Goal: Information Seeking & Learning: Check status

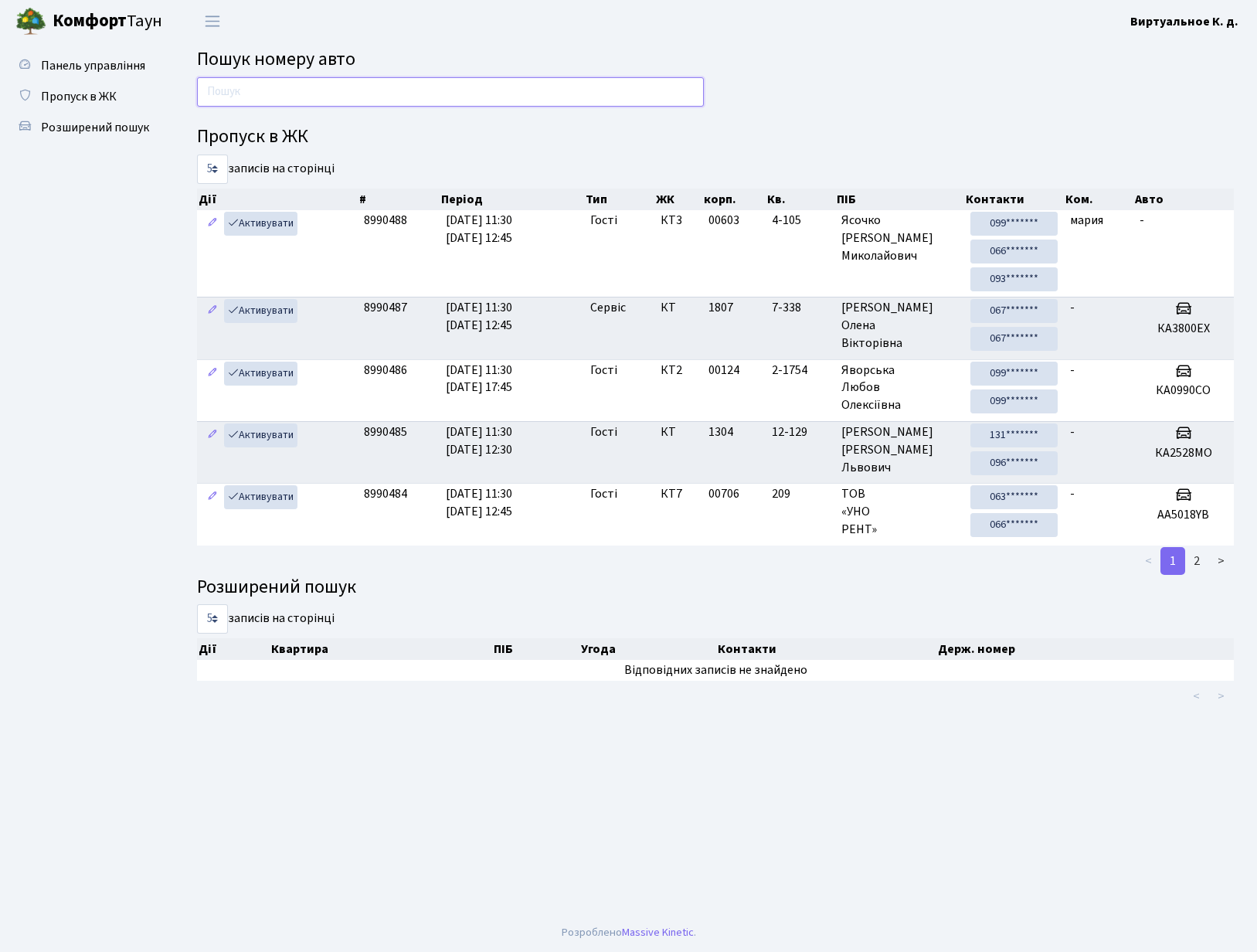
click at [225, 92] on input "text" at bounding box center [450, 92] width 507 height 30
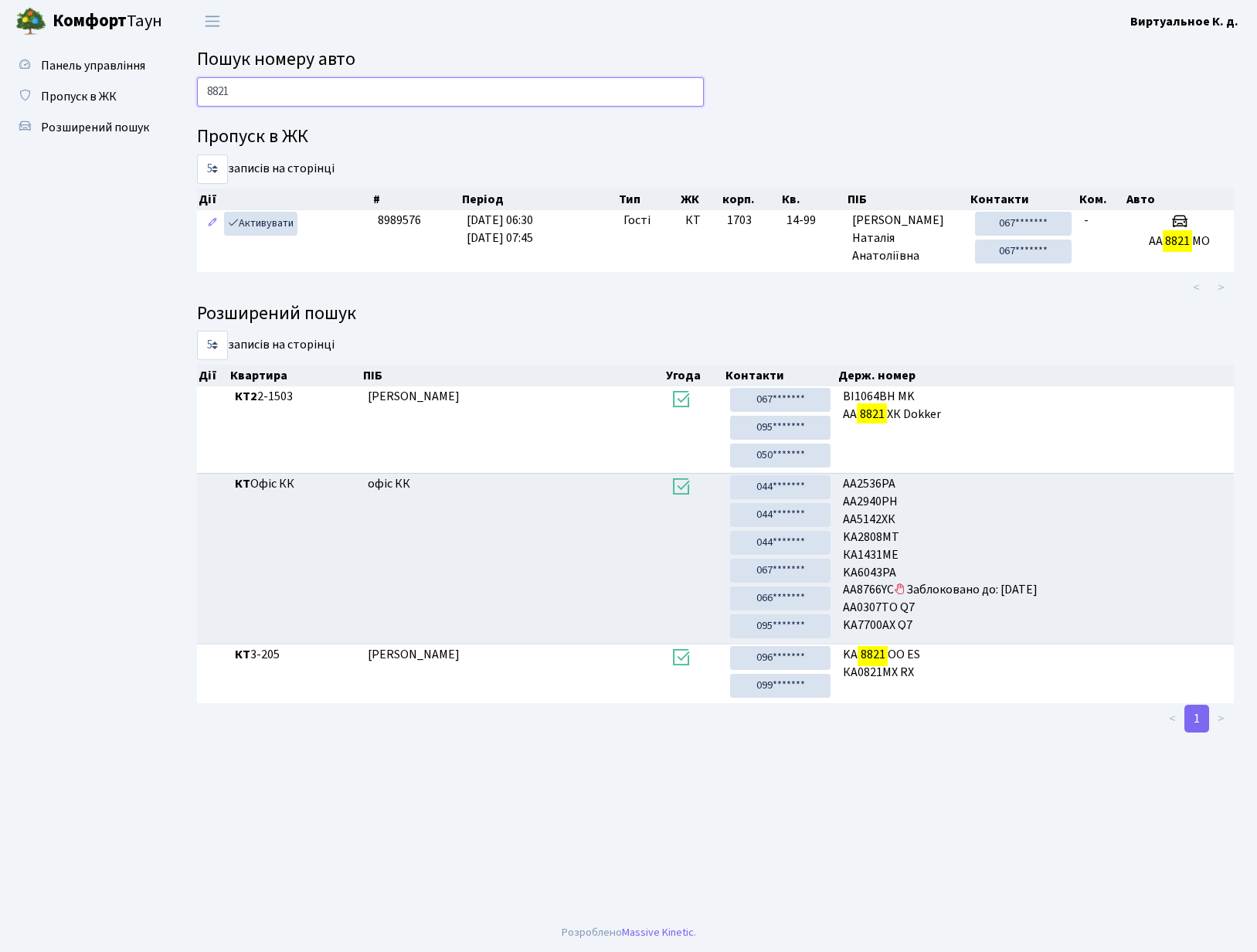
type input "8821"
click at [221, 166] on select "5 10 25 50" at bounding box center [212, 169] width 31 height 30
select select "50"
click at [197, 155] on select "5 10 25 50" at bounding box center [212, 169] width 31 height 30
drag, startPoint x: 312, startPoint y: 81, endPoint x: 107, endPoint y: 91, distance: 205.2
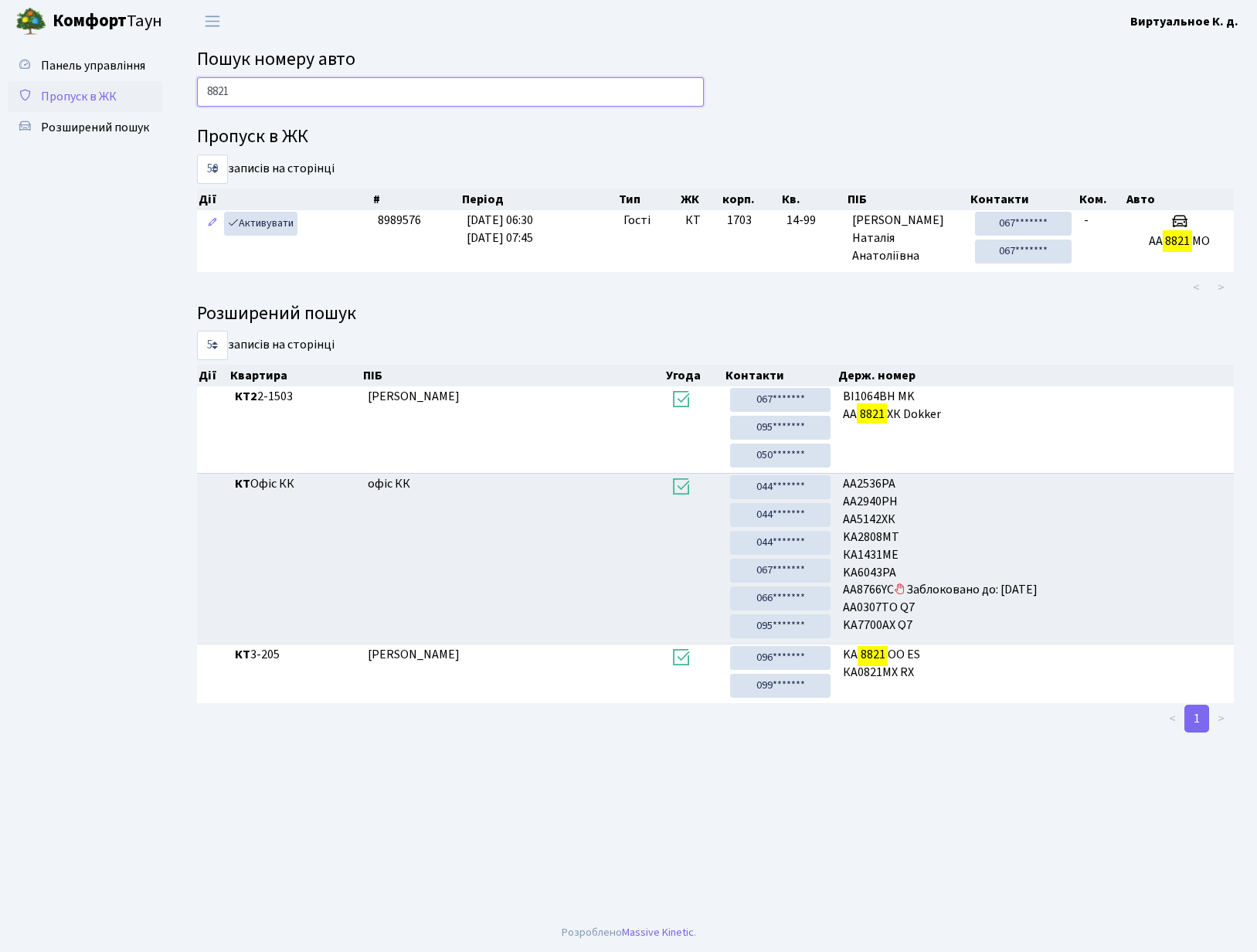
click at [107, 91] on div "Панель управління Пропуск в ЖК Розширений пошук Пошук номеру авто 8821 Пропуск …" at bounding box center [628, 478] width 1257 height 871
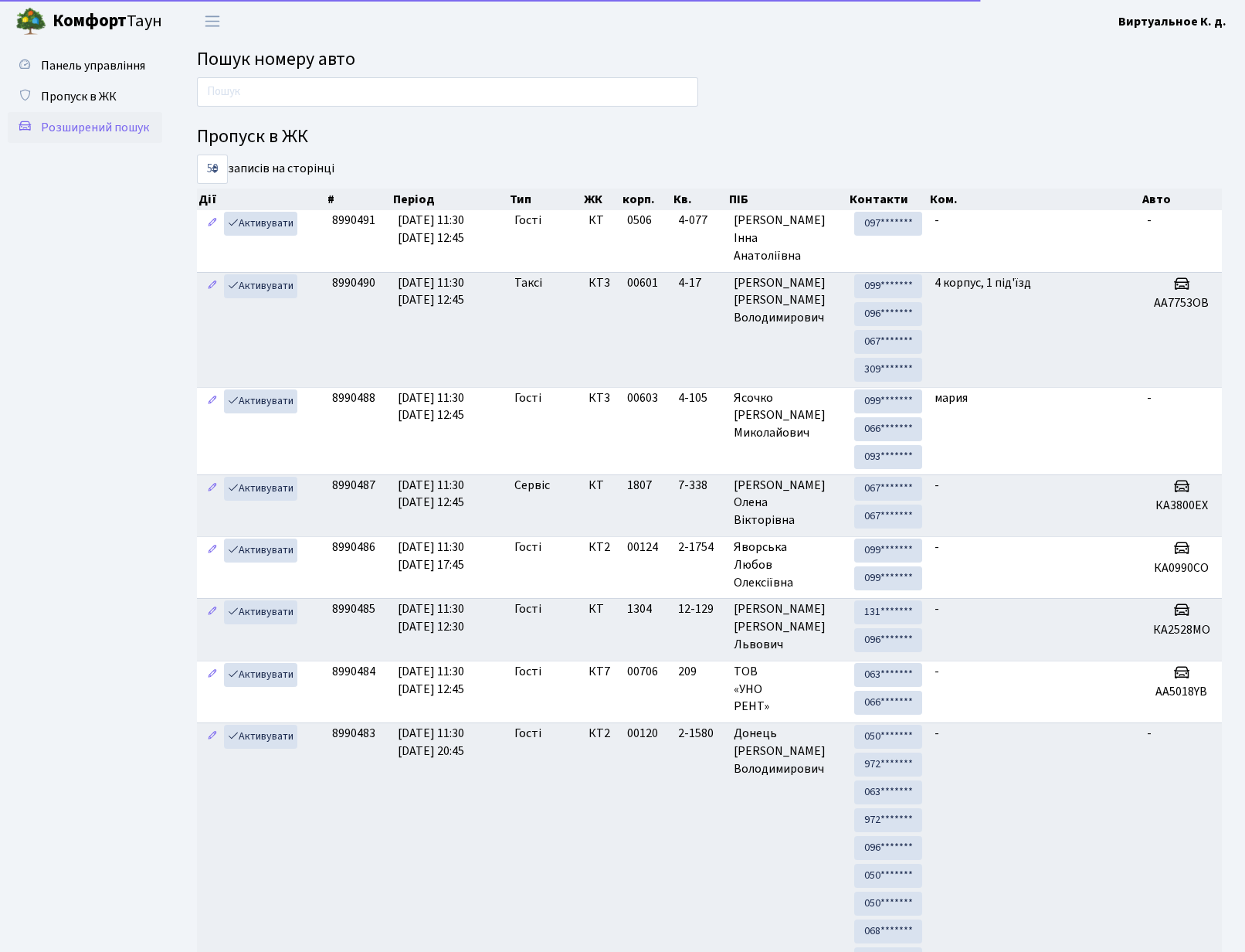
click at [112, 122] on span "Розширений пошук" at bounding box center [95, 127] width 108 height 17
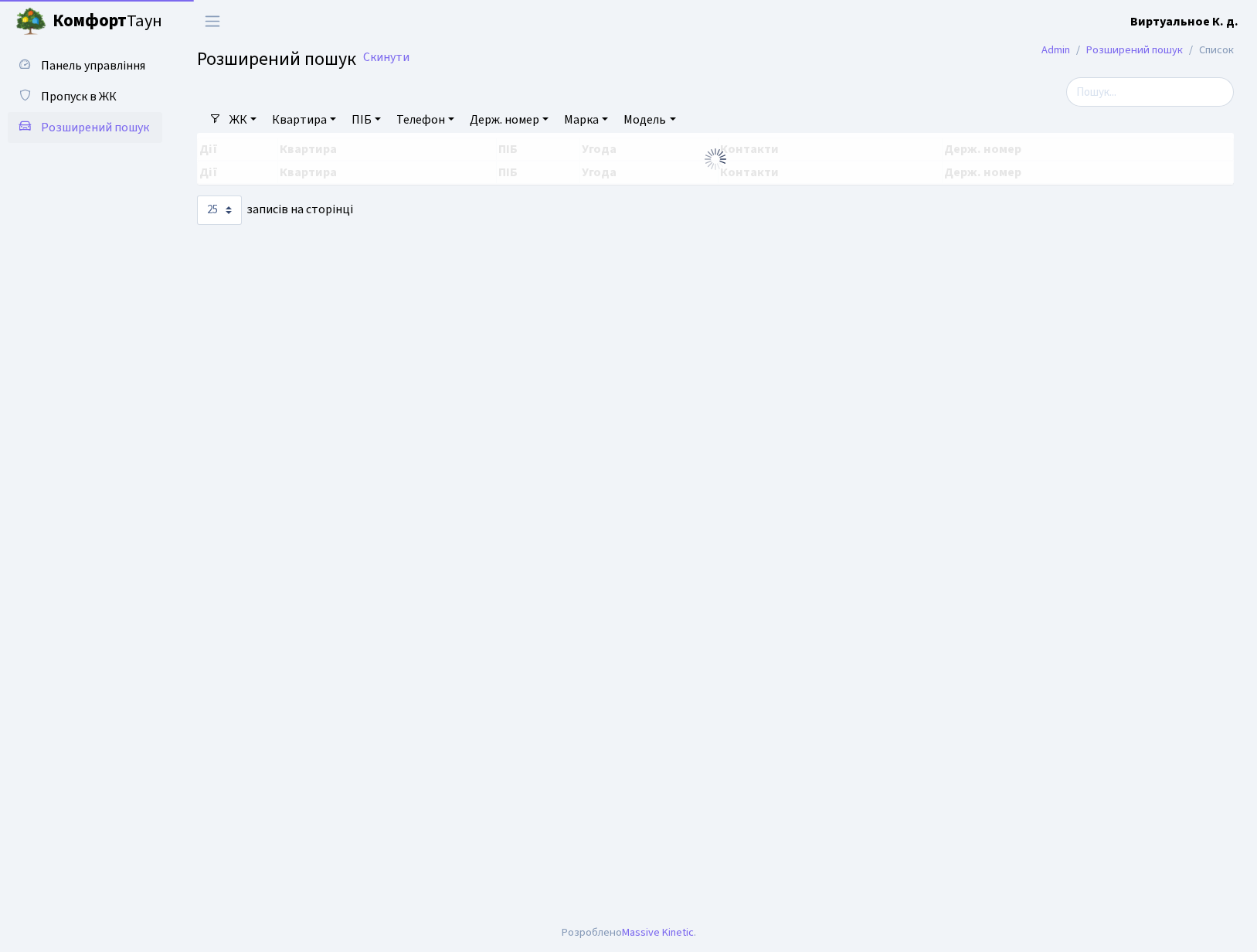
select select "25"
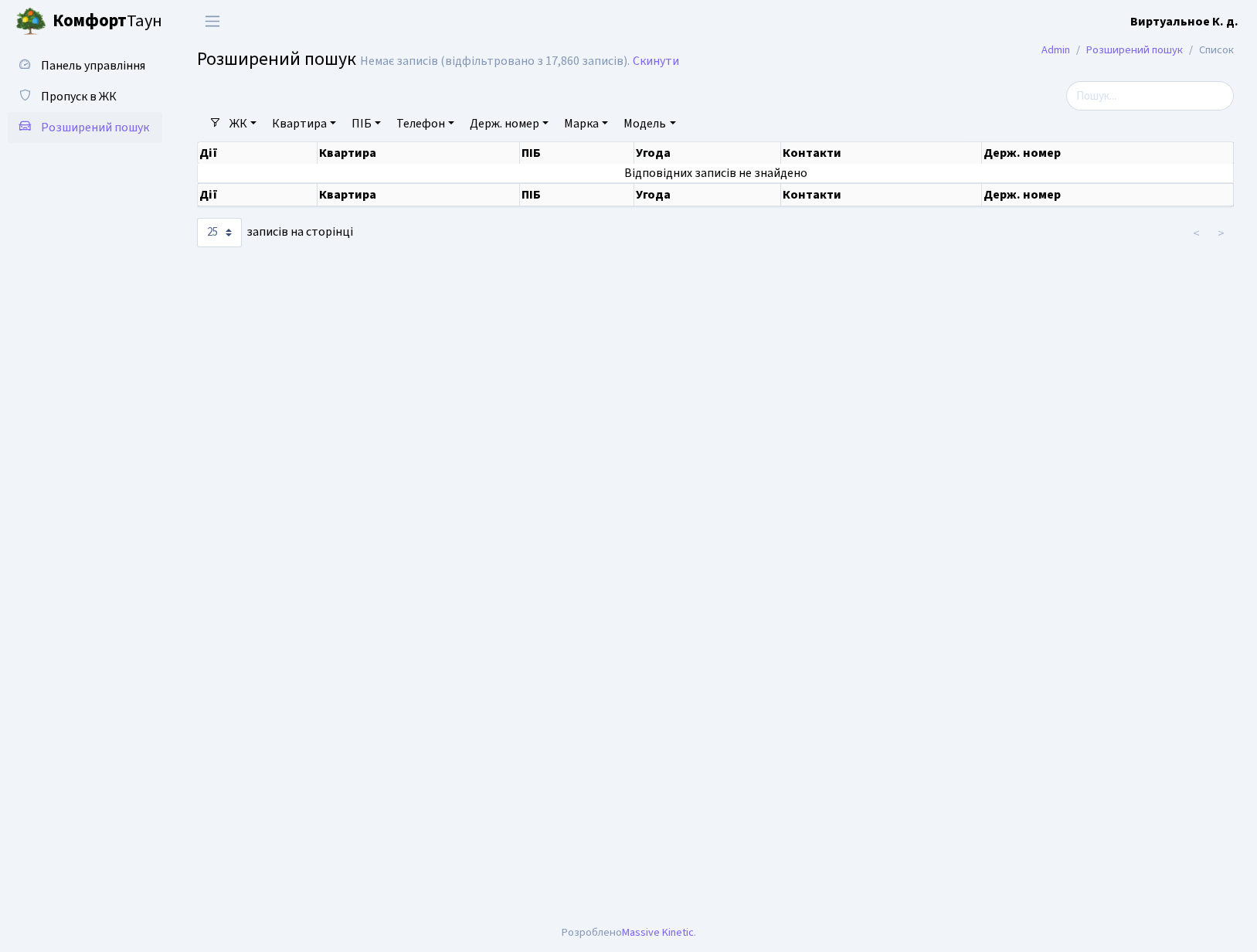
click at [528, 121] on link "Держ. номер" at bounding box center [508, 123] width 91 height 26
type input "8821"
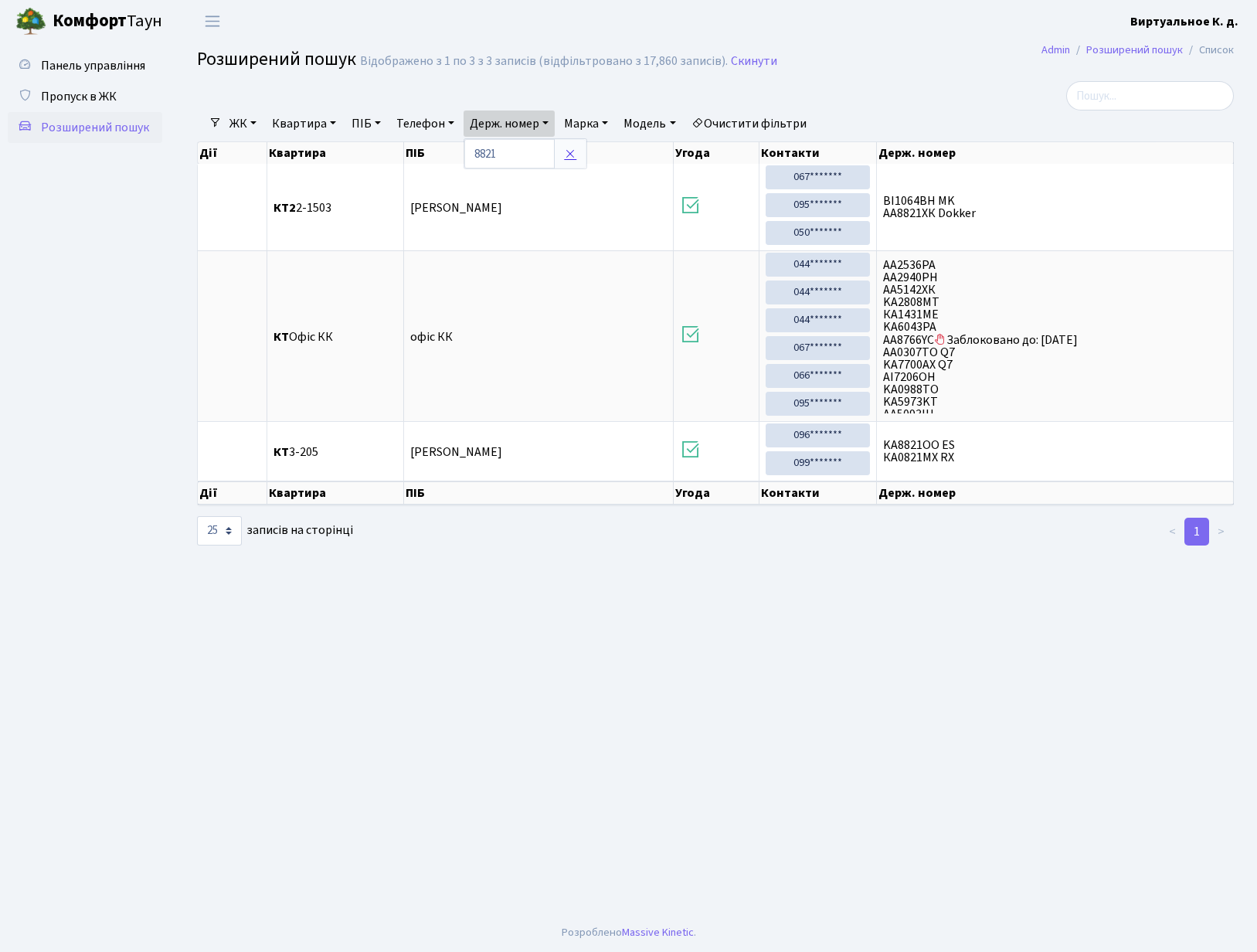
click at [576, 156] on icon at bounding box center [570, 154] width 13 height 13
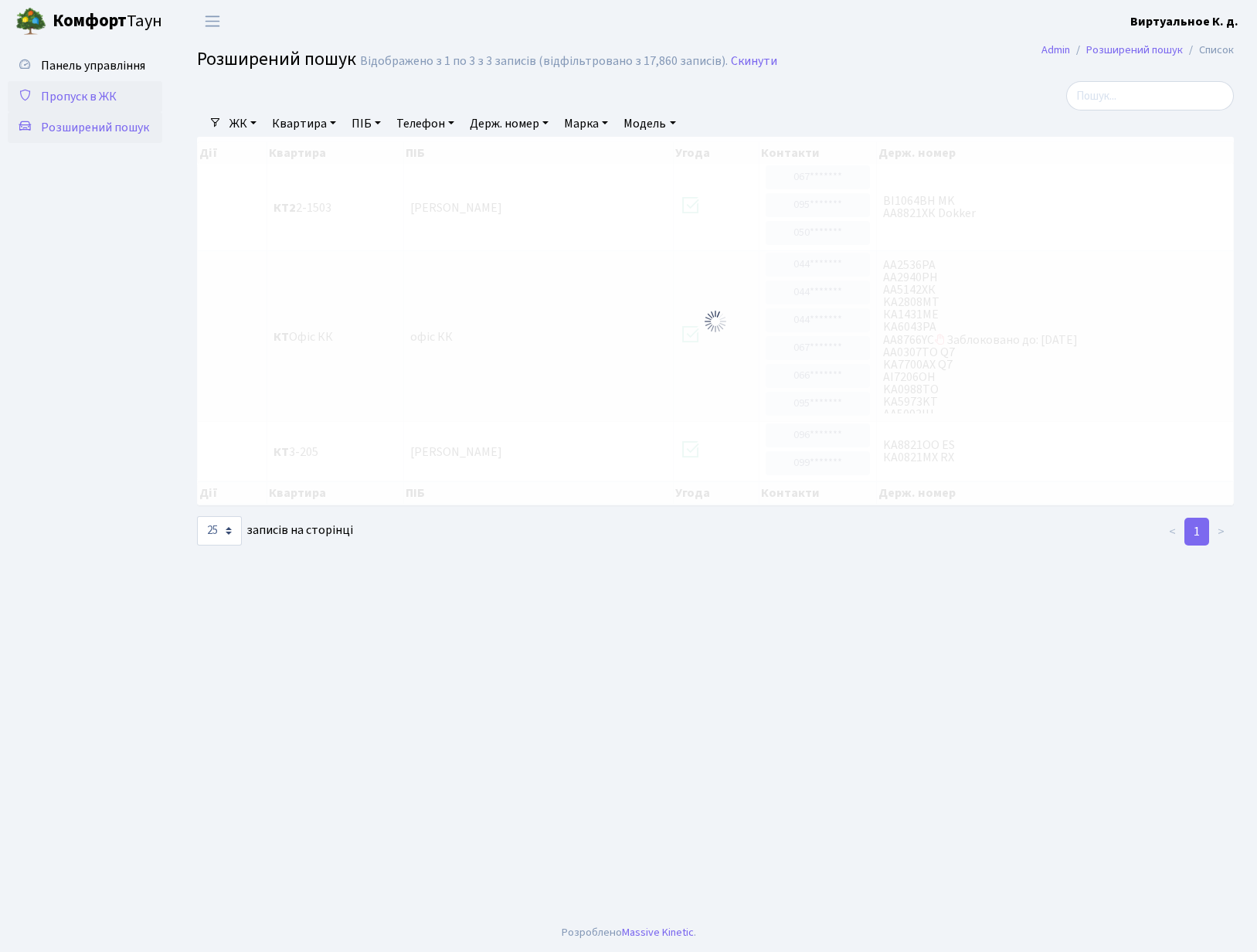
click at [90, 97] on span "Пропуск в ЖК" at bounding box center [79, 96] width 76 height 17
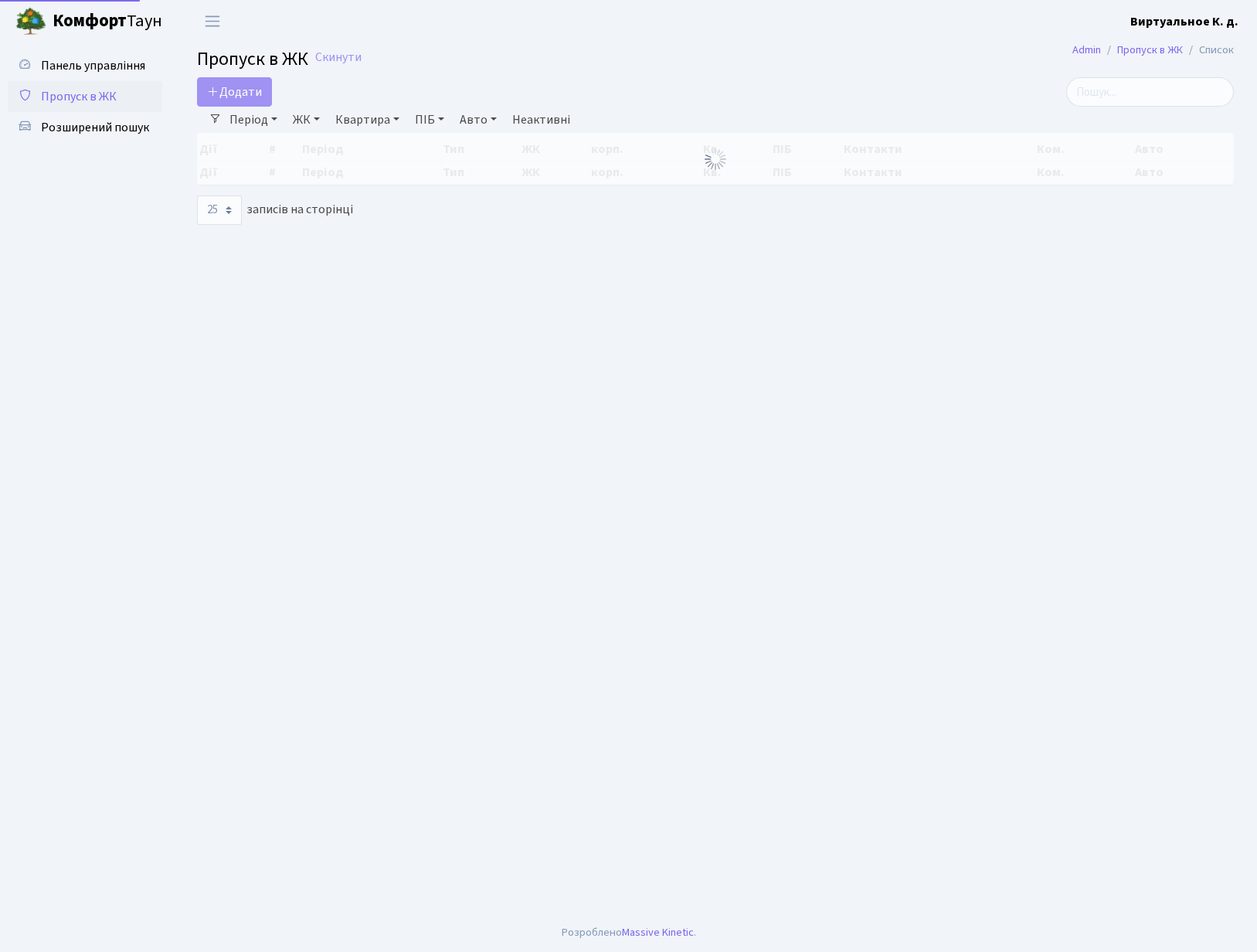
select select "25"
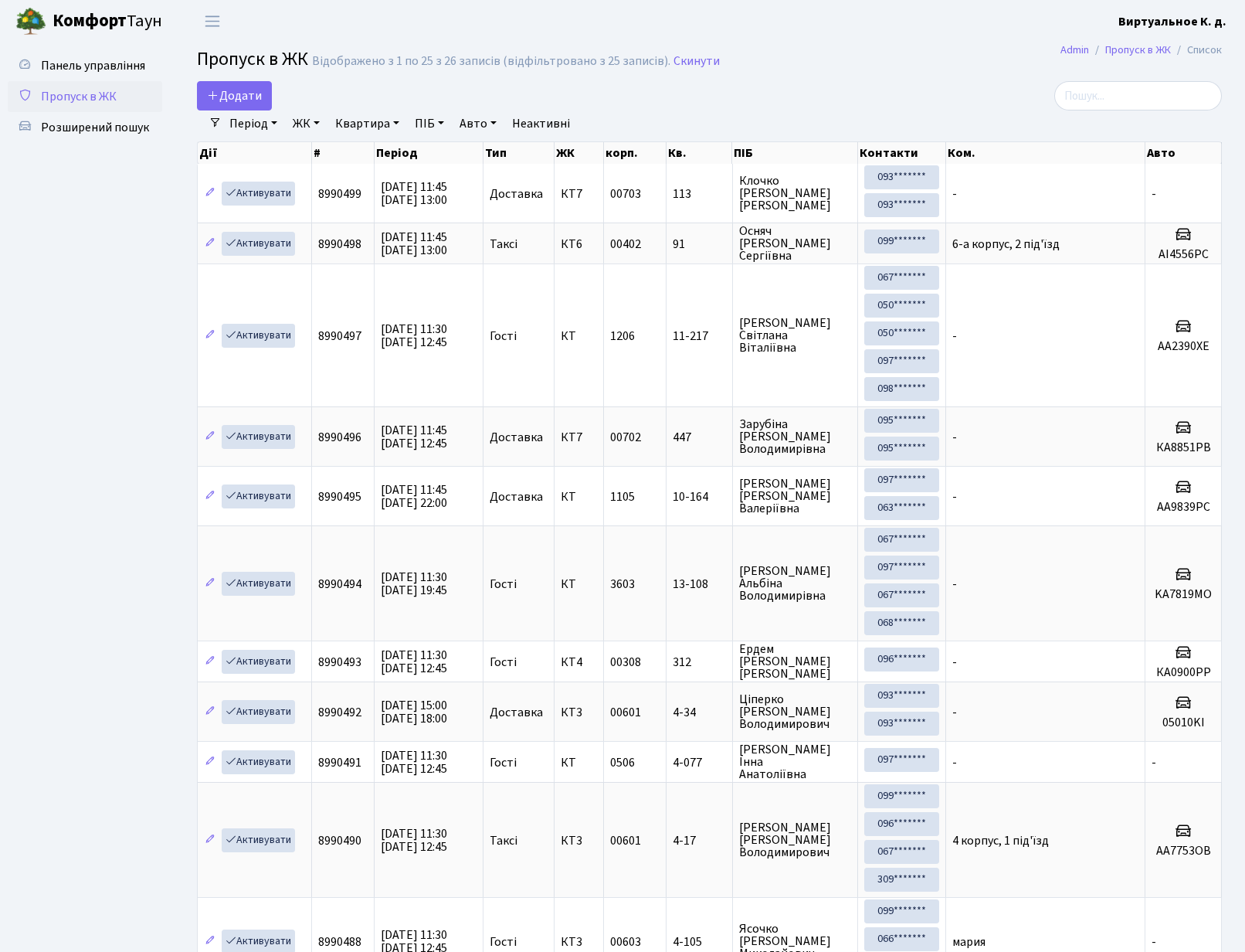
click at [272, 121] on link "Період" at bounding box center [253, 123] width 60 height 26
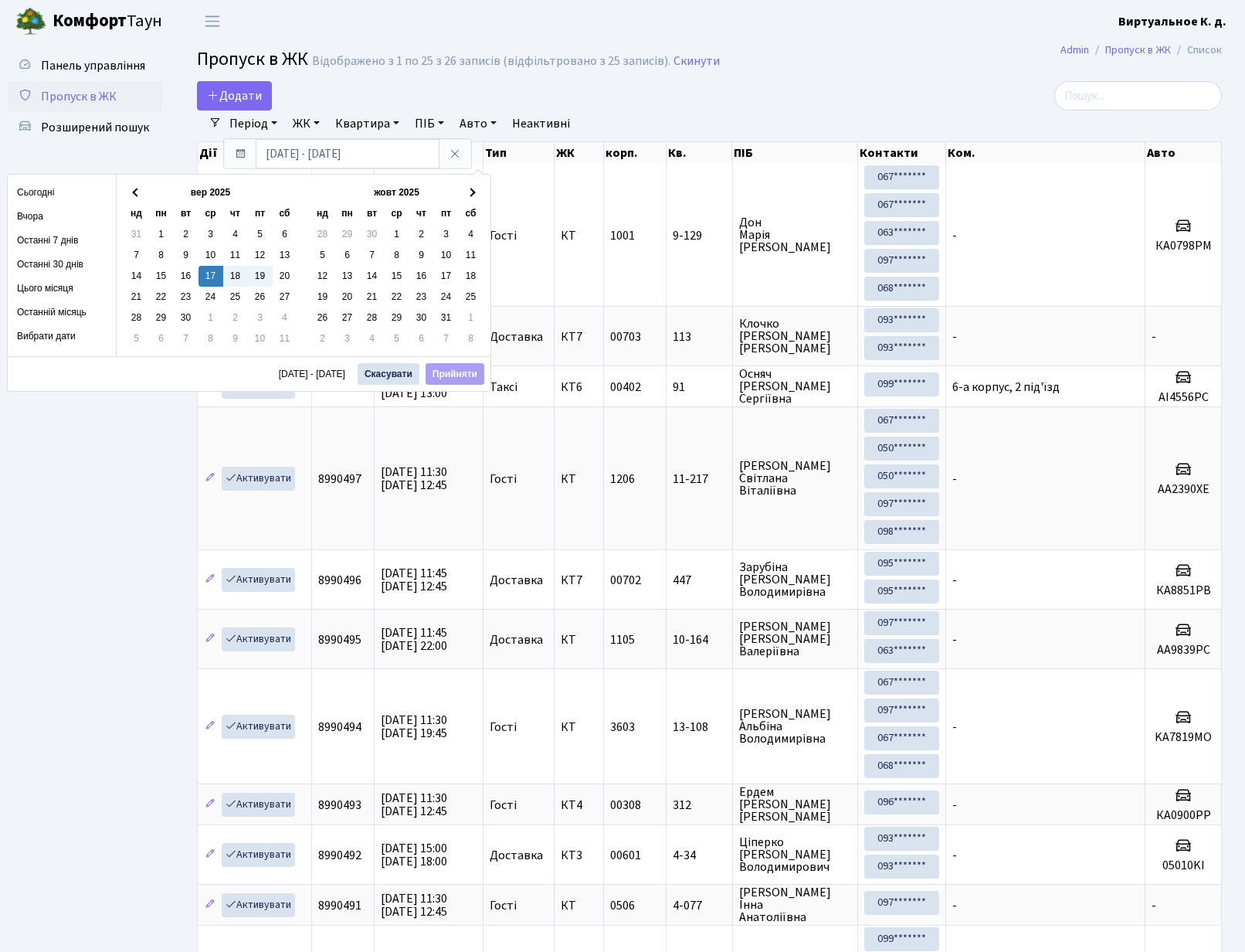
click at [989, 70] on h2 "Пропуск в ЖК Відображено з 1 по 25 з 26 записів (відфільтровано з 25 записів). …" at bounding box center [709, 61] width 1025 height 26
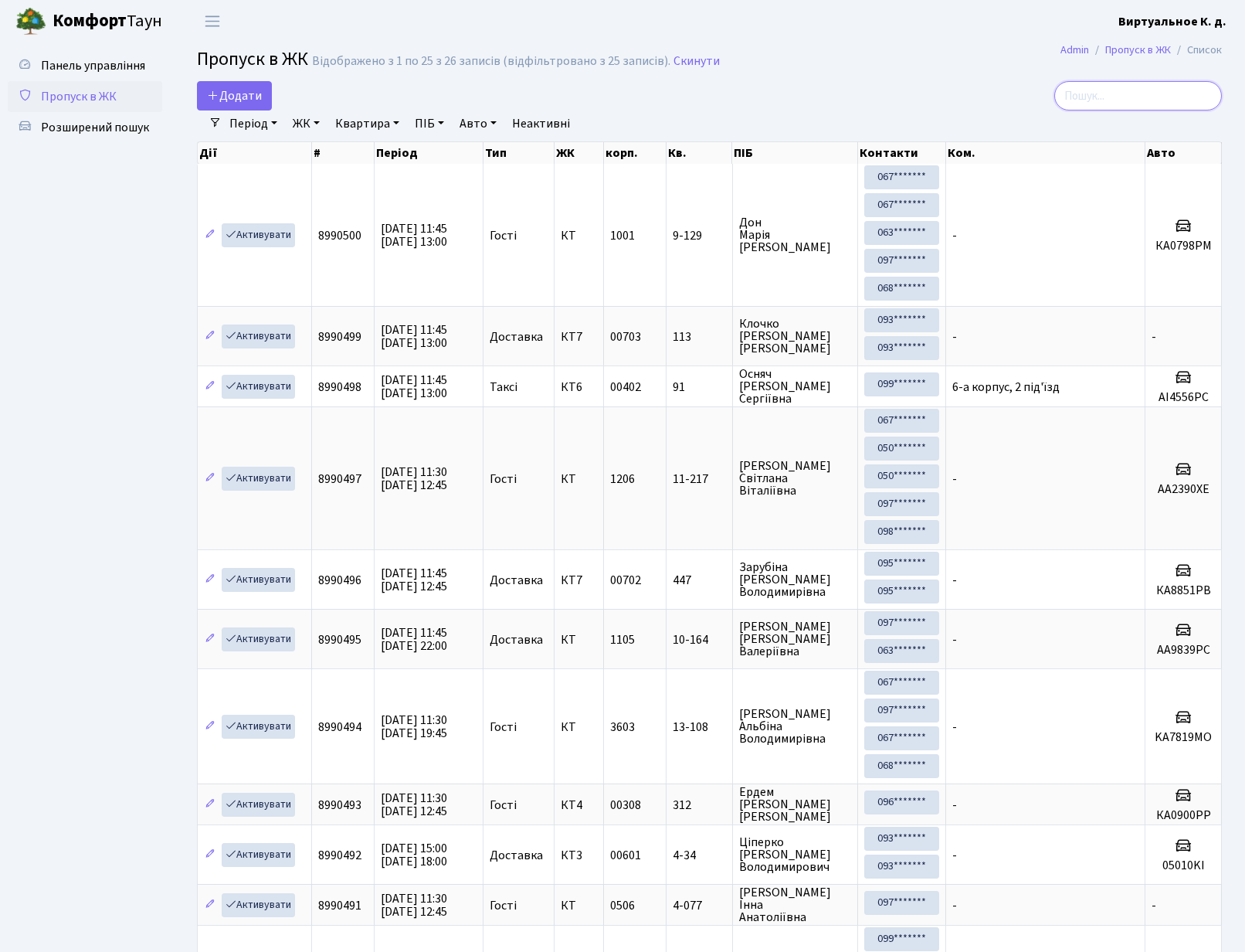
click at [1115, 85] on input "search" at bounding box center [1138, 95] width 167 height 30
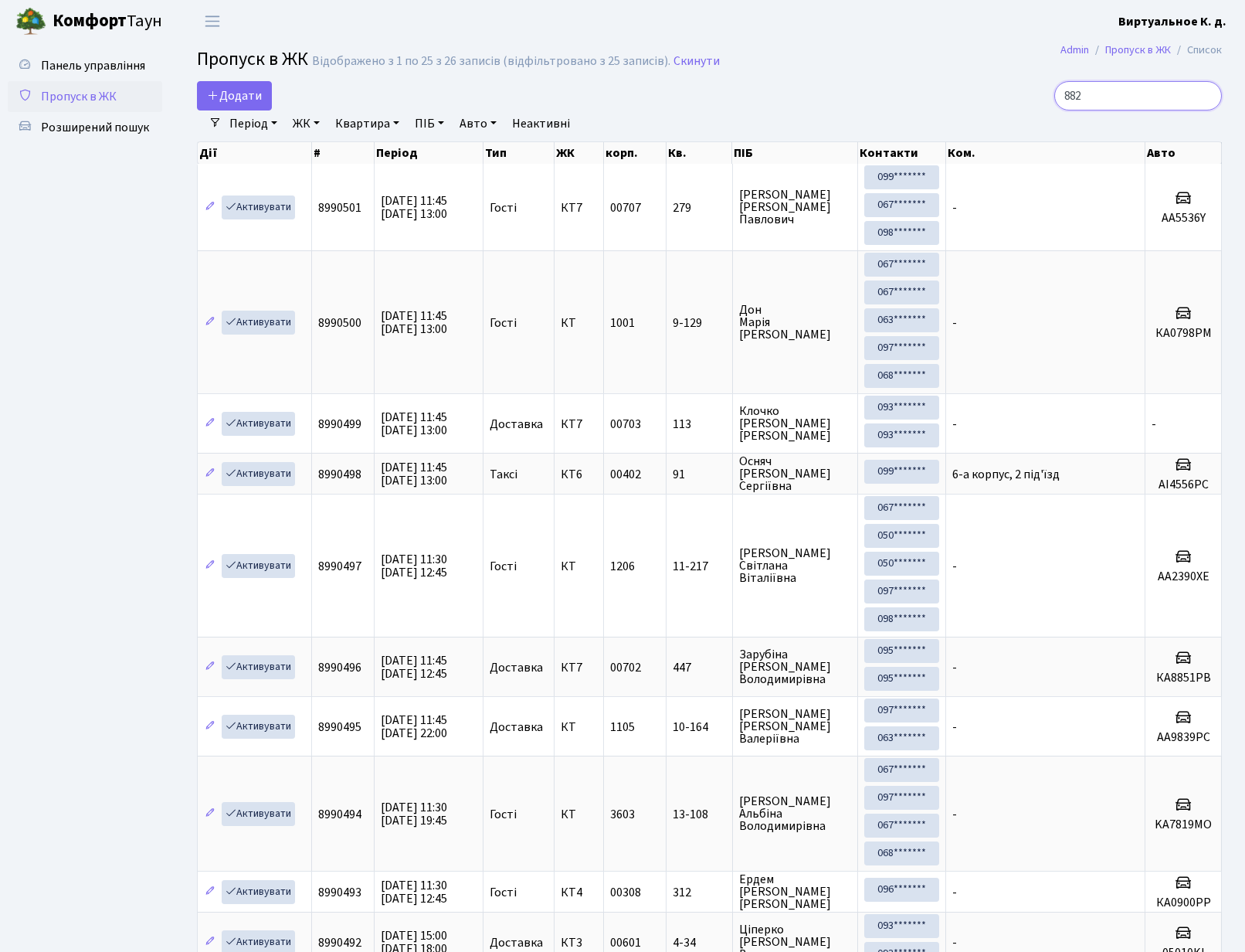
type input "8821"
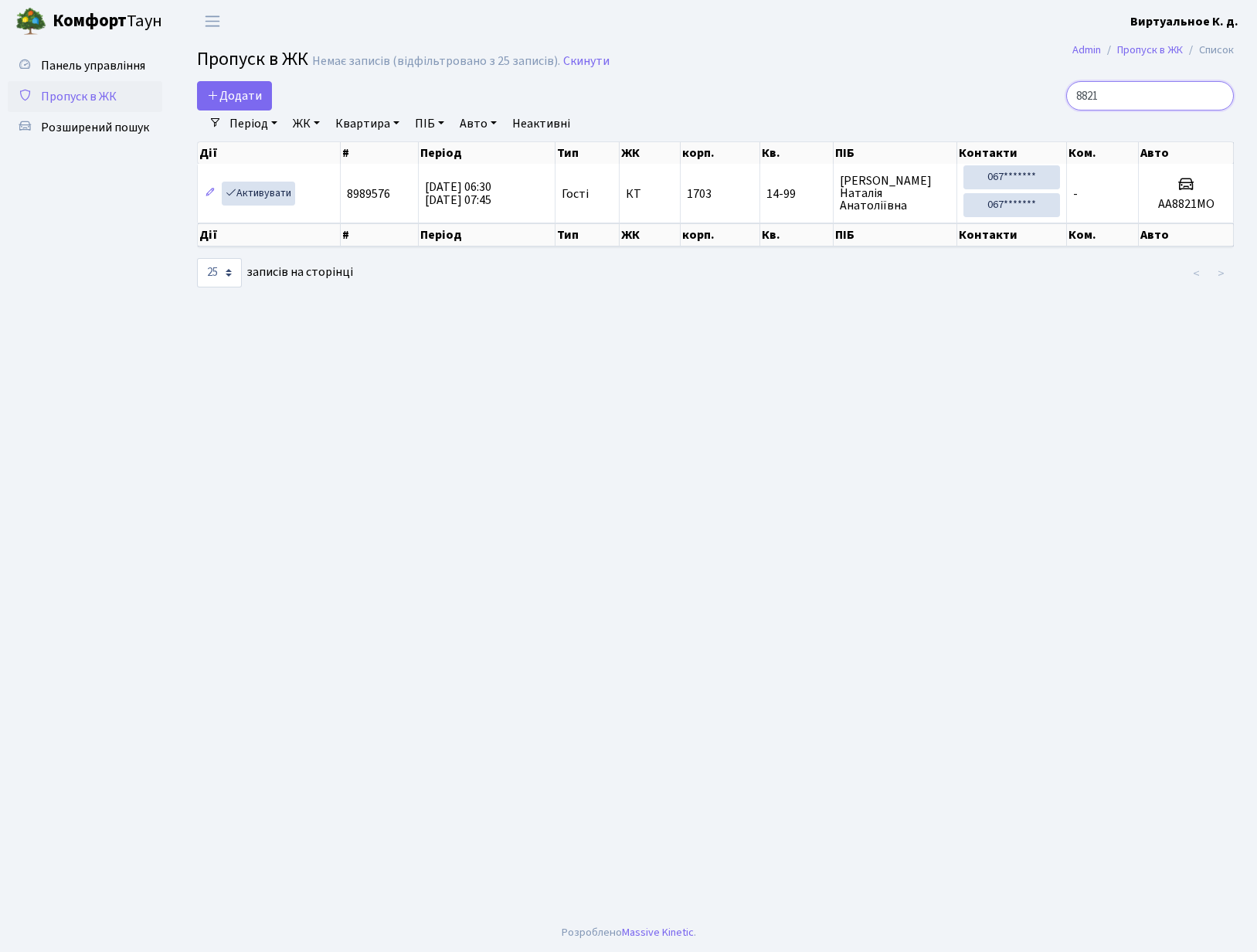
click at [1212, 95] on input "8821" at bounding box center [1150, 95] width 167 height 30
click at [1214, 96] on input "8821" at bounding box center [1150, 95] width 167 height 30
click at [805, 104] on div "Додати" at bounding box center [539, 95] width 684 height 30
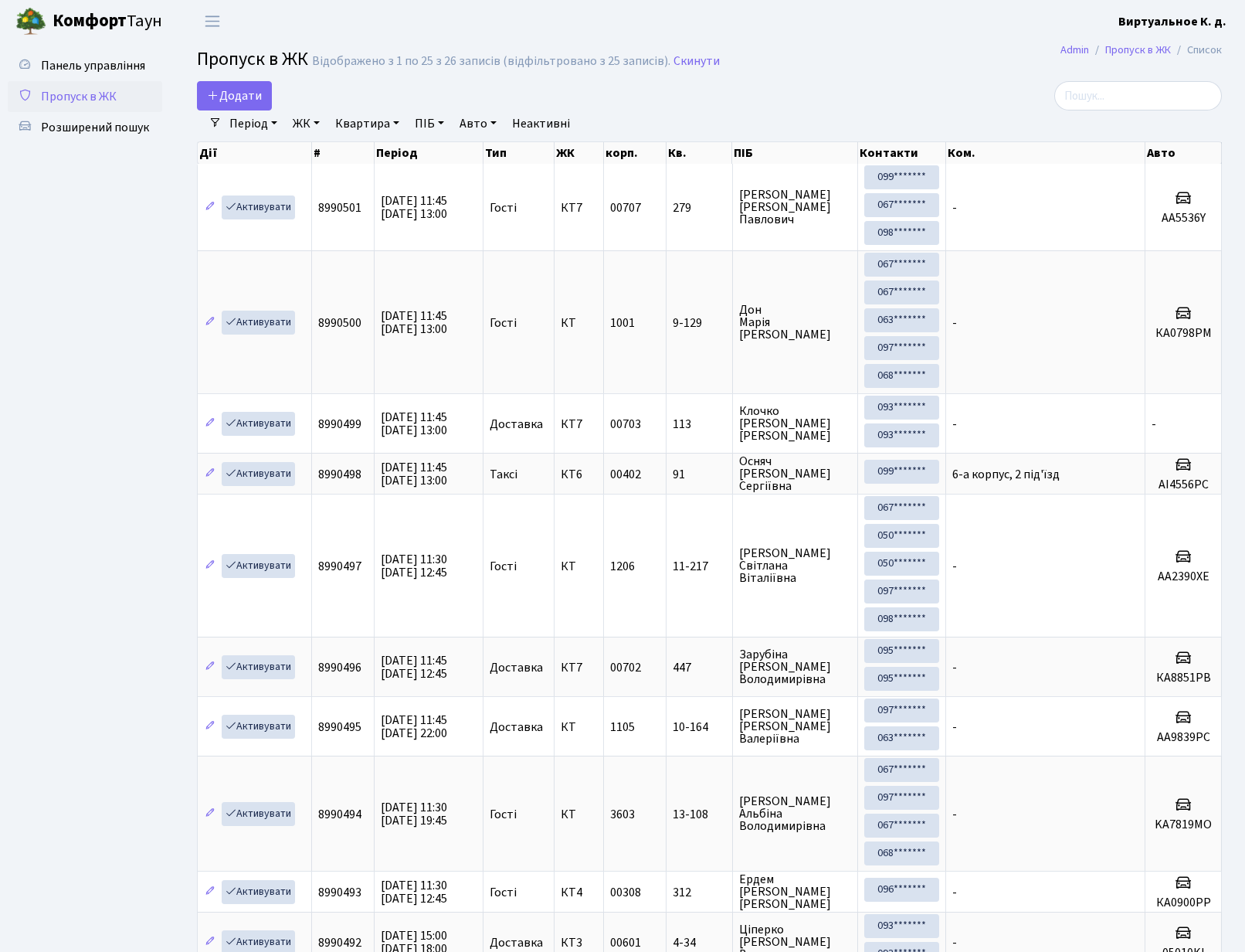
click at [811, 121] on div "Період 18.09.2025 - 18.09.2025 ЖК - КТ, вул. Регенераторна, 4 КТ2, просп. Собор…" at bounding box center [715, 123] width 988 height 26
click at [323, 122] on link "ЖК" at bounding box center [307, 123] width 40 height 26
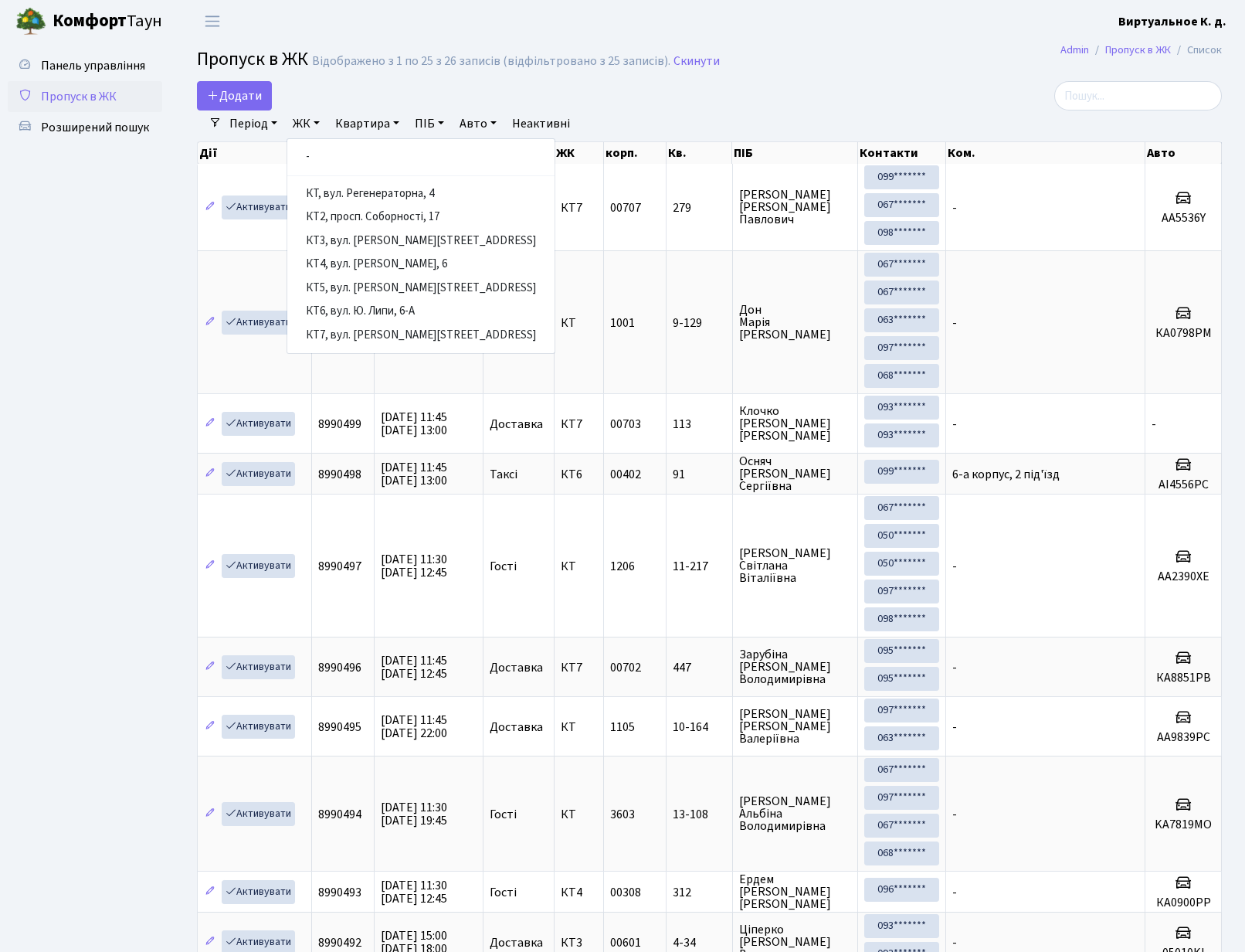
click at [438, 121] on link "ПІБ" at bounding box center [429, 123] width 41 height 26
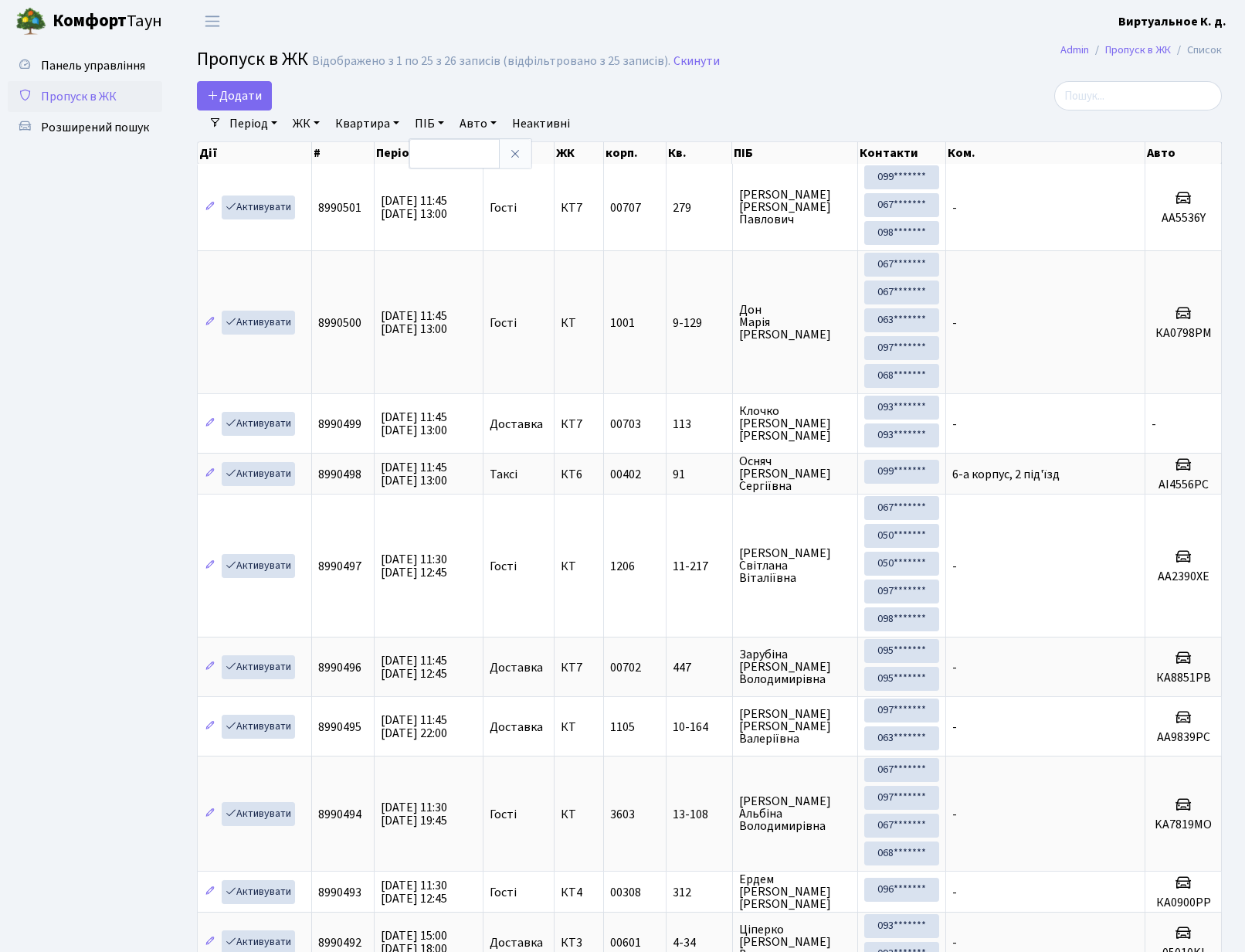
click at [493, 128] on link "Авто" at bounding box center [478, 123] width 49 height 26
click at [362, 123] on link "Квартира" at bounding box center [367, 123] width 76 height 26
click at [489, 123] on link "Авто" at bounding box center [478, 123] width 49 height 26
click at [273, 132] on link "Період" at bounding box center [253, 123] width 60 height 26
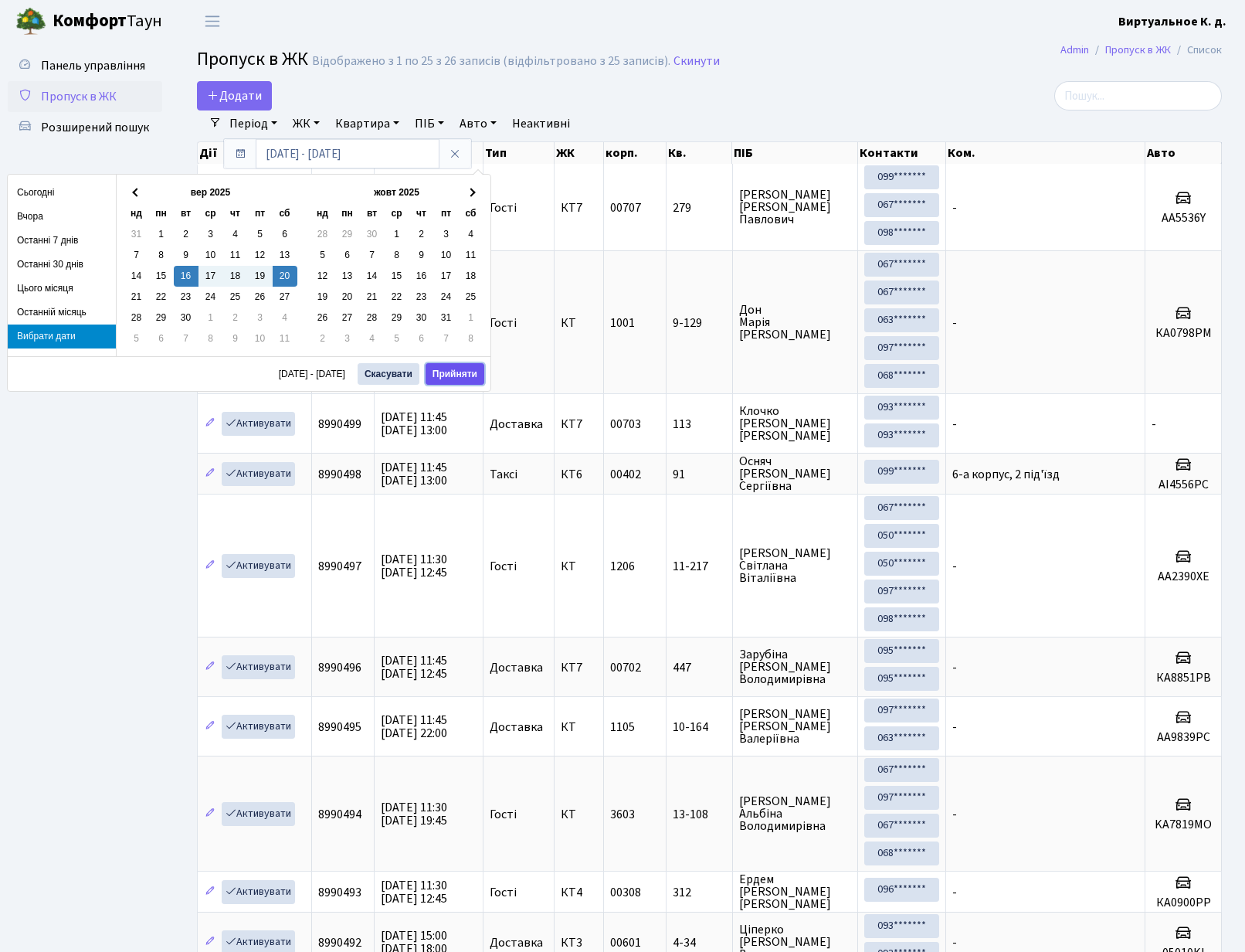
click at [460, 375] on button "Прийняти" at bounding box center [454, 374] width 58 height 22
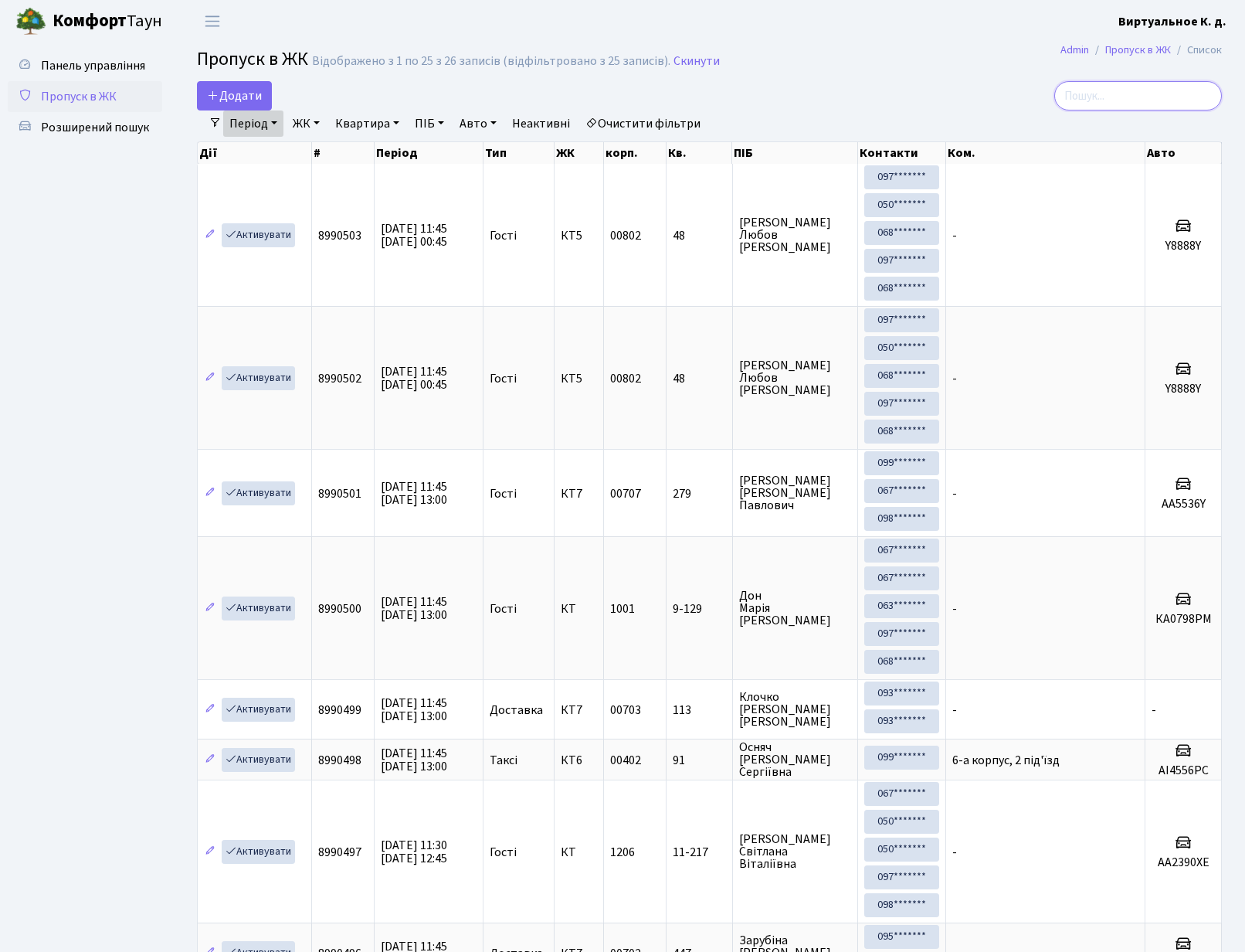
click at [1140, 97] on input "search" at bounding box center [1138, 95] width 167 height 30
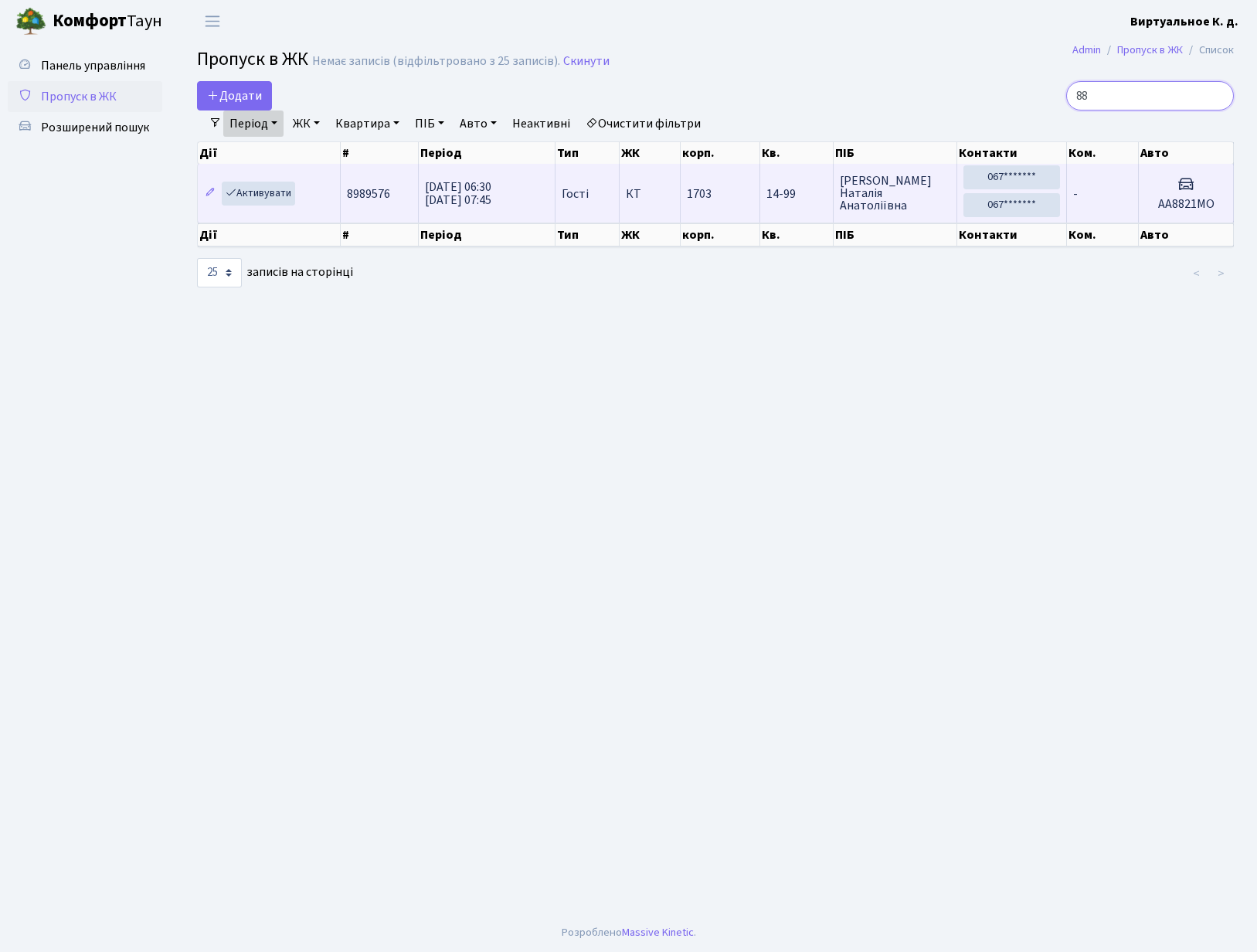
type input "8"
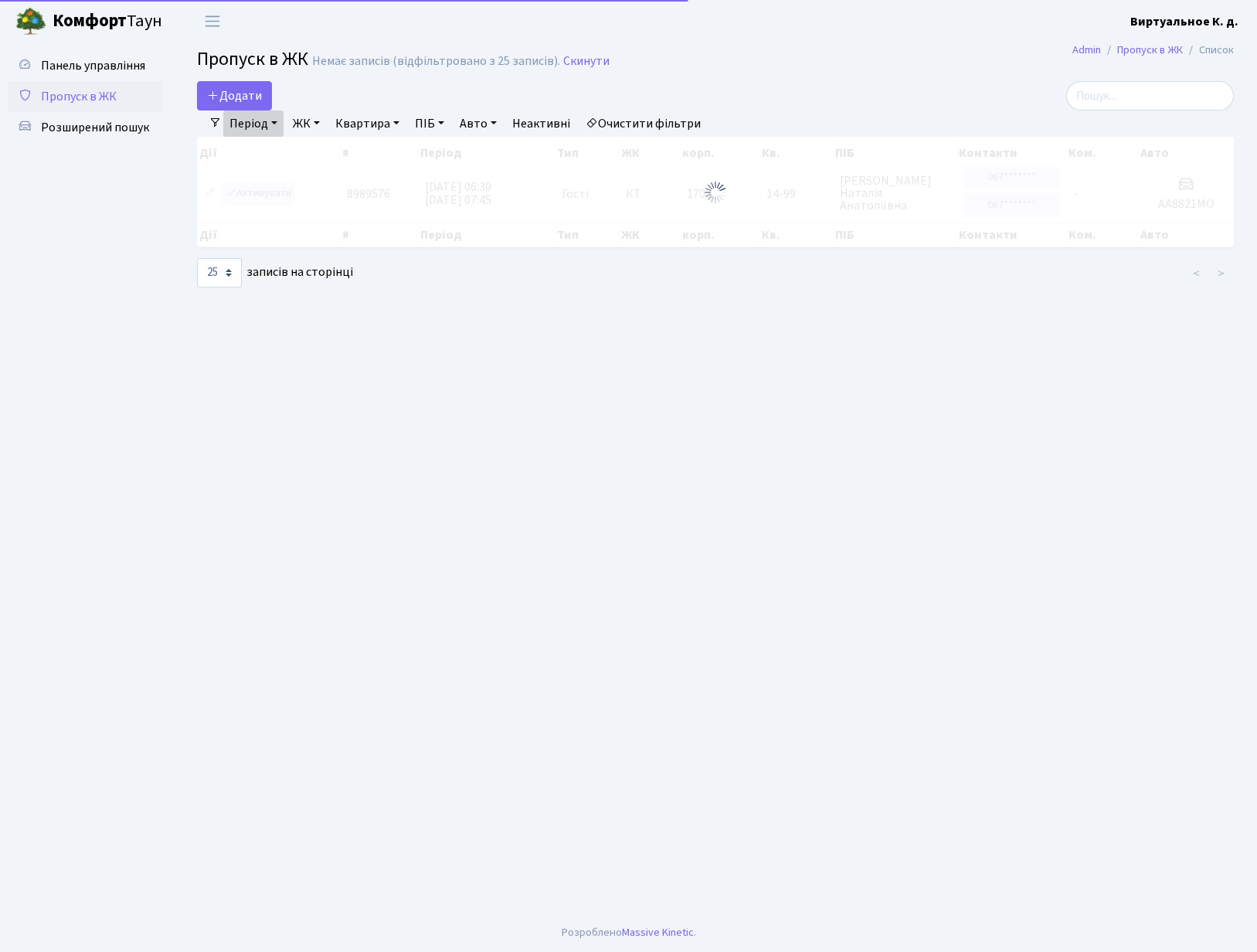
click at [495, 127] on link "Авто" at bounding box center [478, 123] width 49 height 26
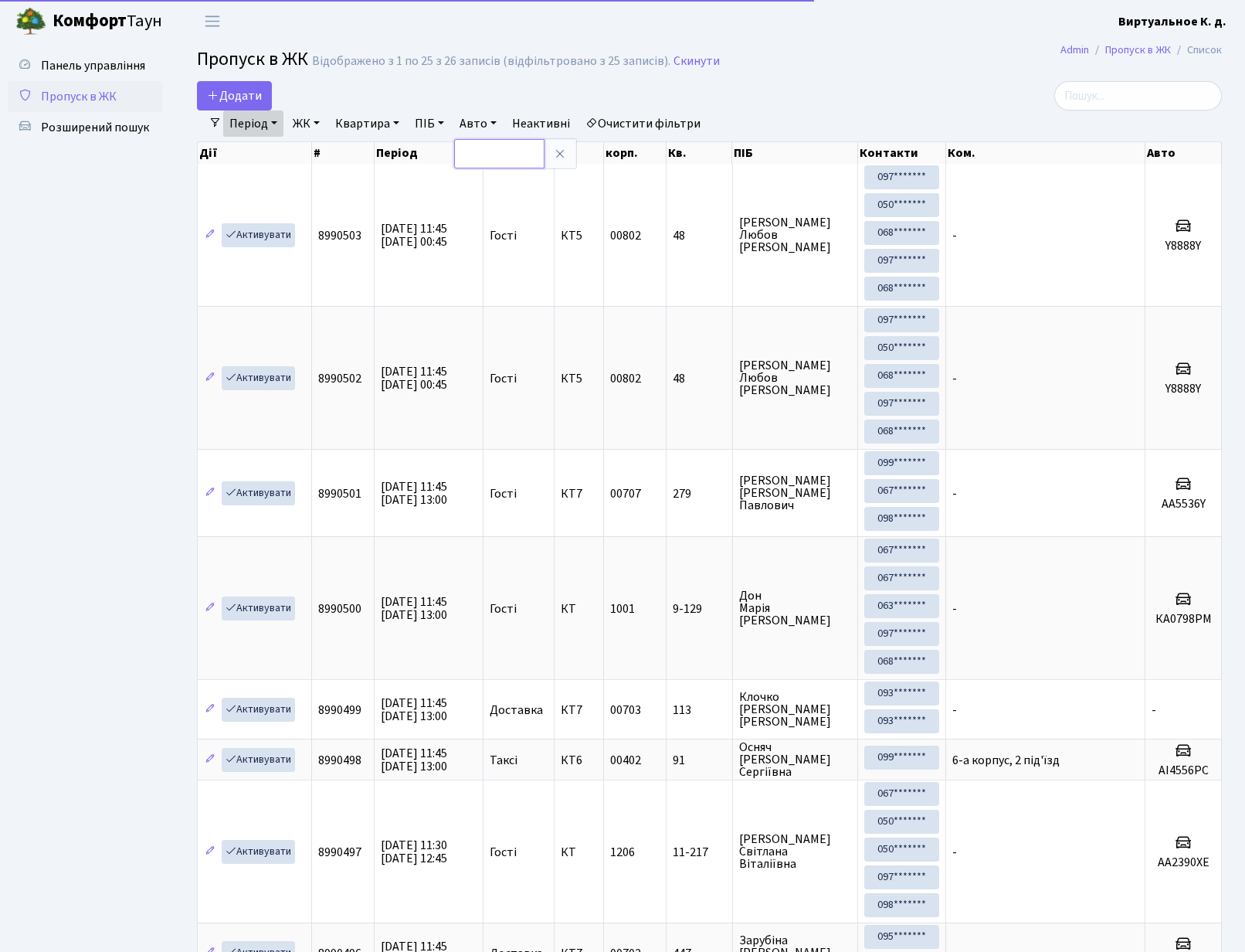
click at [509, 148] on input "text" at bounding box center [499, 154] width 90 height 30
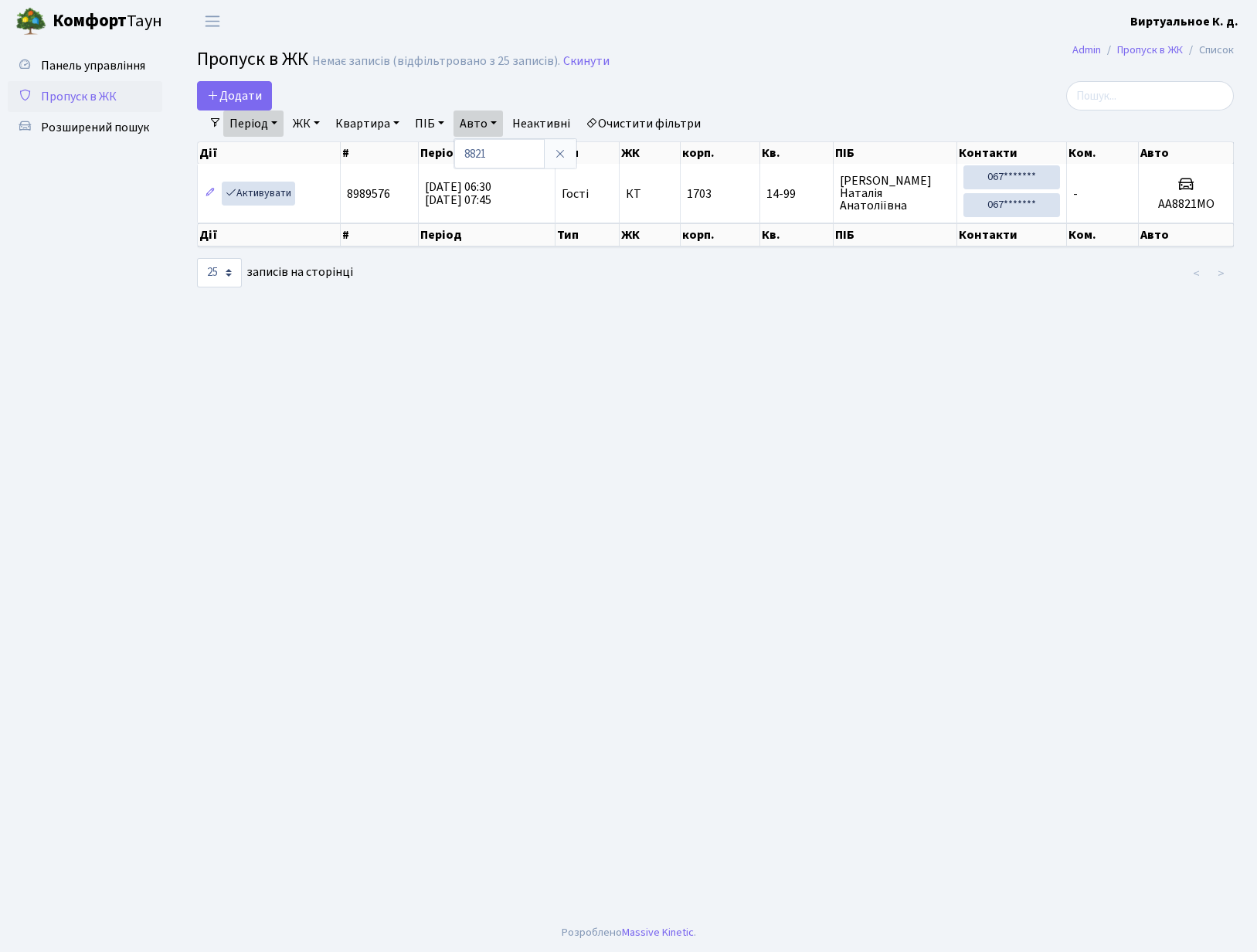
click at [273, 119] on link "Період" at bounding box center [253, 123] width 60 height 26
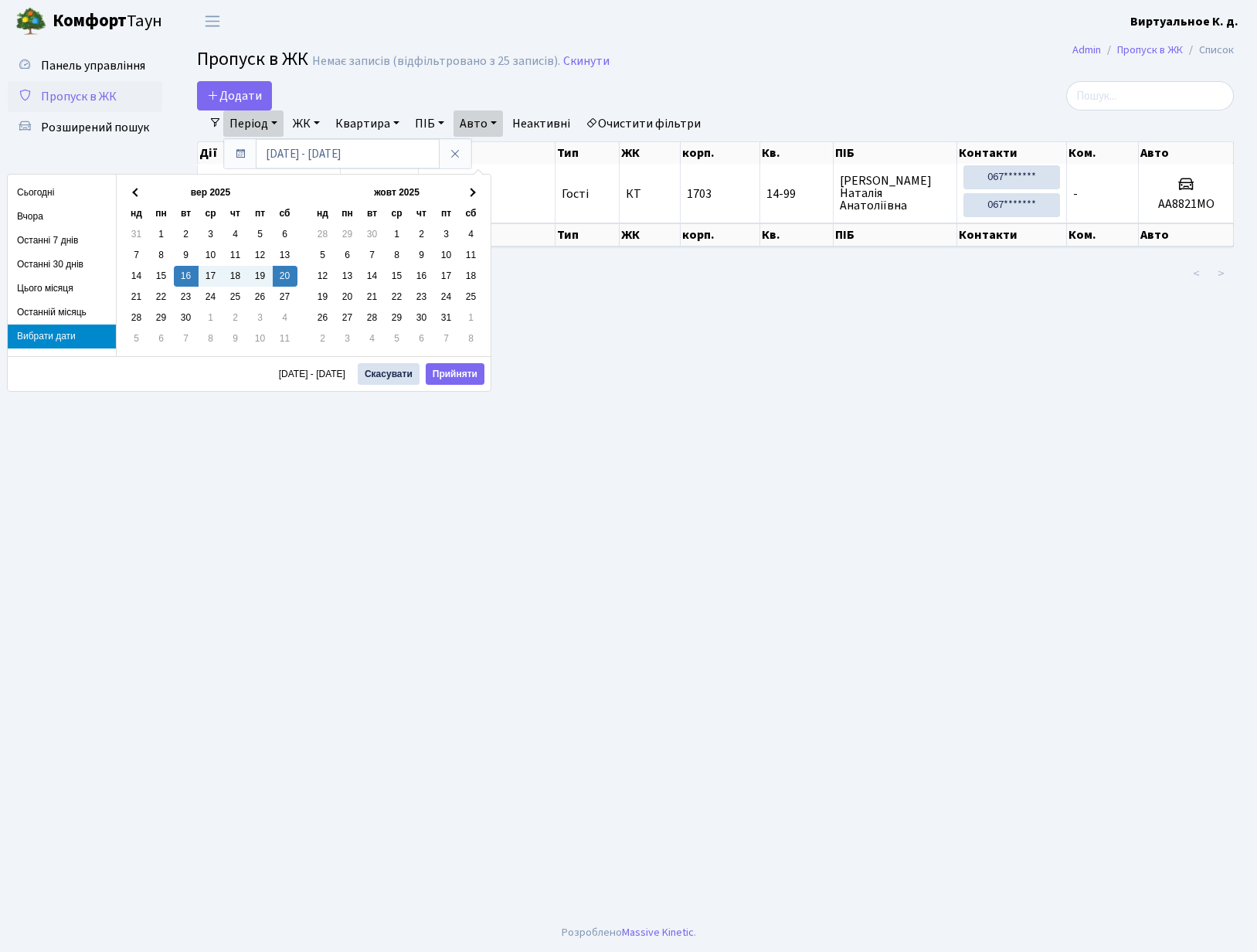
click at [580, 252] on div "Дії # Період Тип ЖК корп. Кв. ПІБ Контакти Ком. Авто" at bounding box center [715, 238] width 1037 height 29
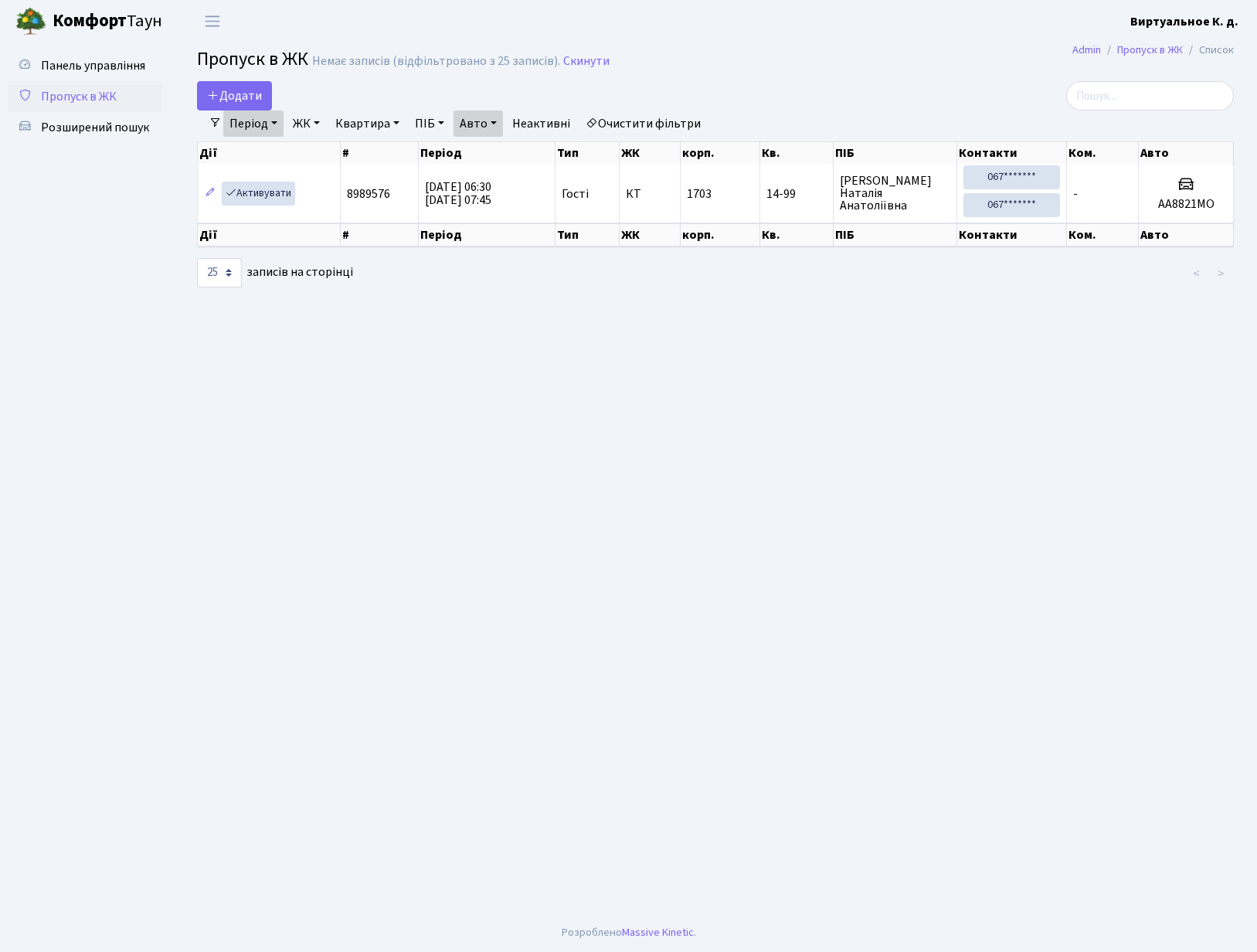
click at [274, 124] on link "Період" at bounding box center [253, 123] width 60 height 26
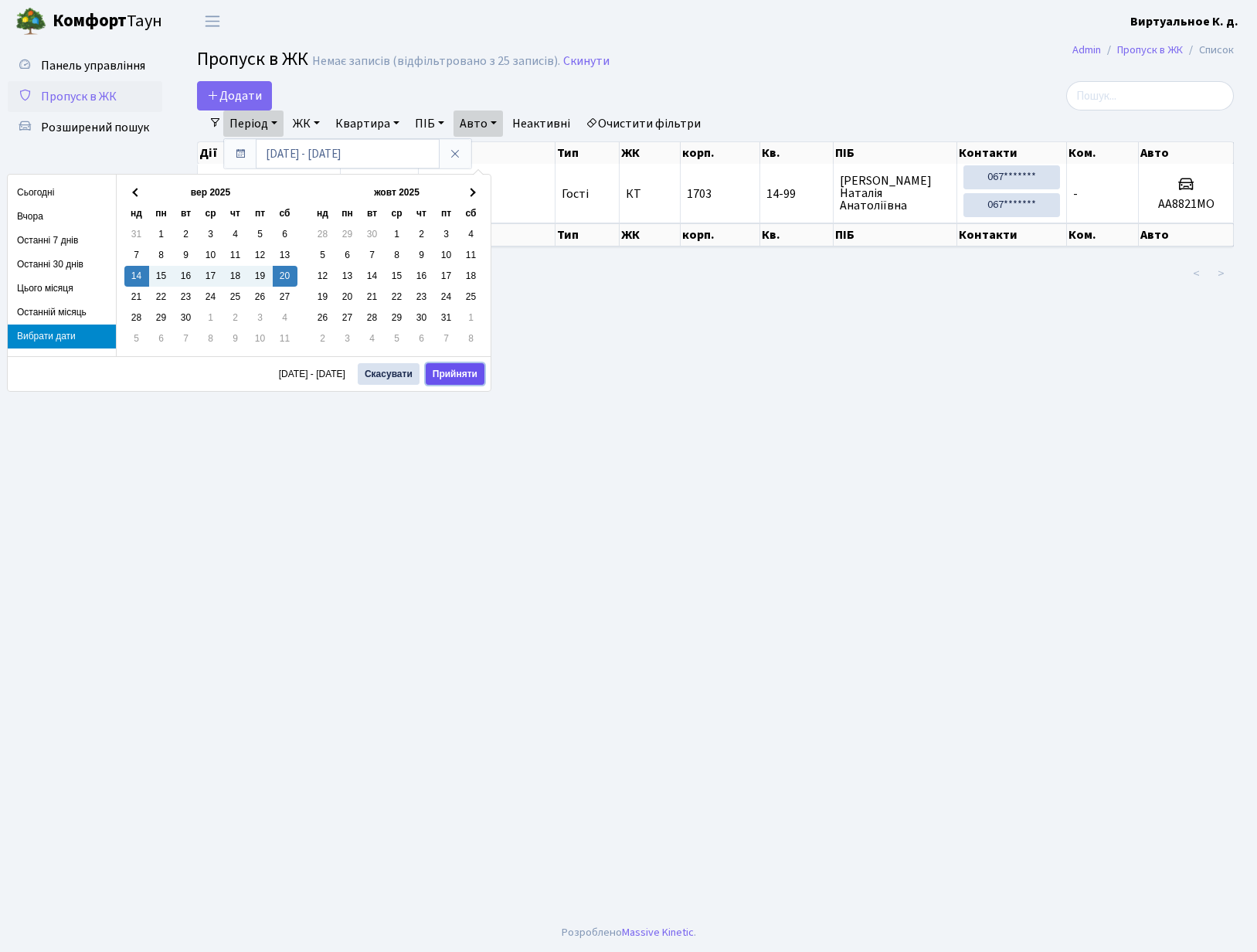
click at [466, 368] on button "Прийняти" at bounding box center [454, 374] width 58 height 22
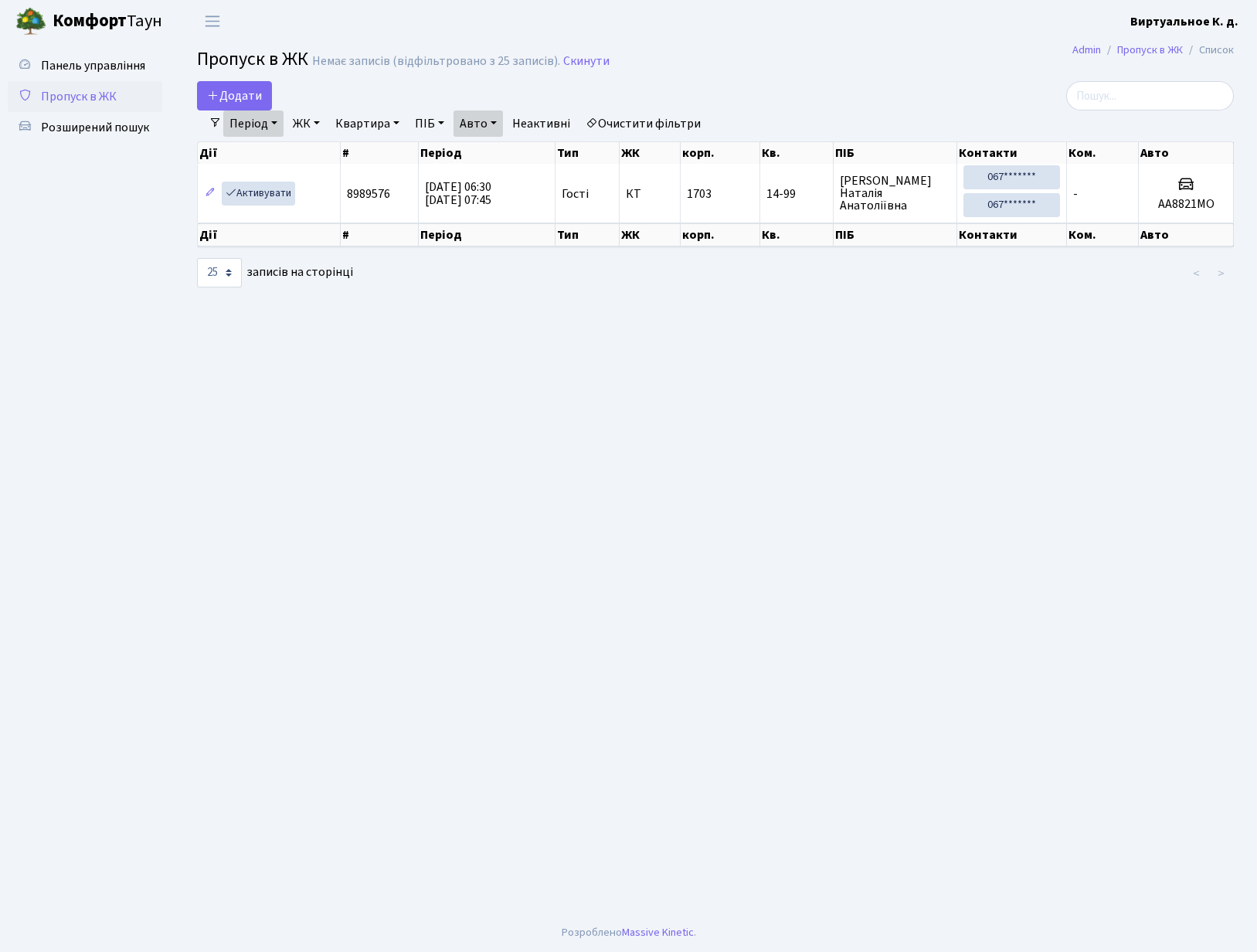
click at [514, 364] on main "Admin Пропуск в ЖК Список Пропуск в ЖК Немає записів (відфільтровано з 25 запис…" at bounding box center [715, 478] width 1083 height 871
click at [498, 113] on link "Авто" at bounding box center [478, 123] width 49 height 26
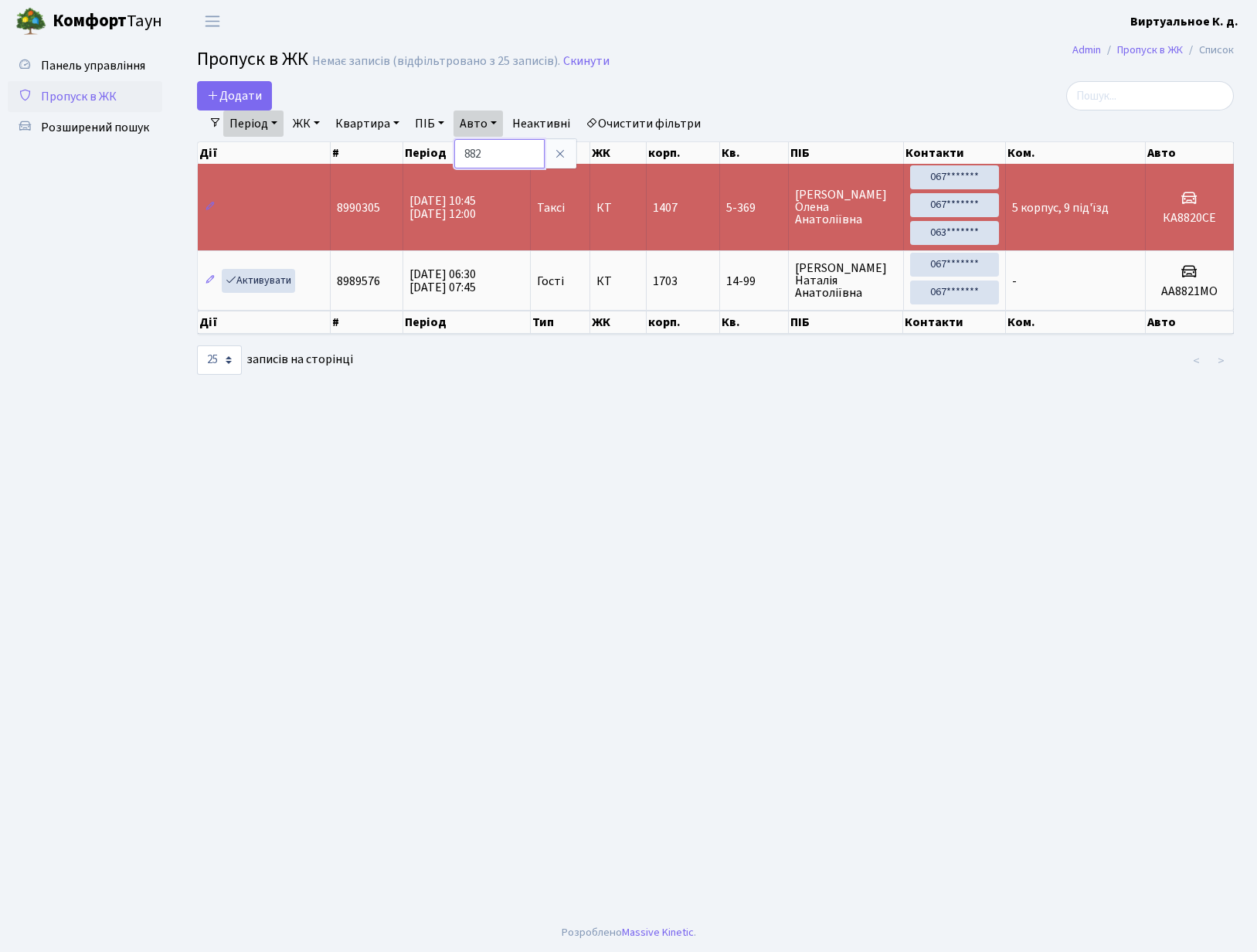
click at [516, 148] on input "882" at bounding box center [499, 154] width 90 height 30
type input "88"
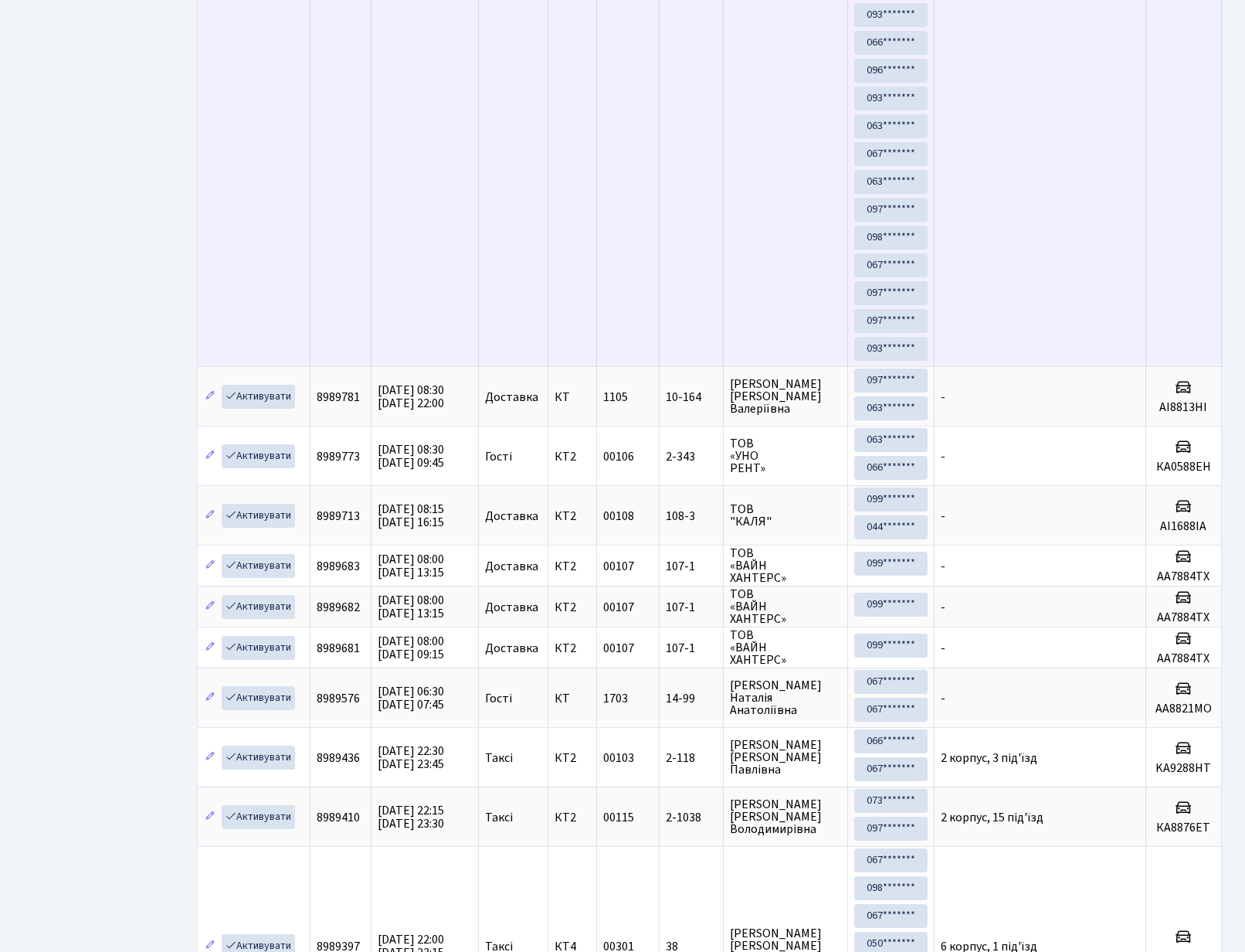
scroll to position [2592, 0]
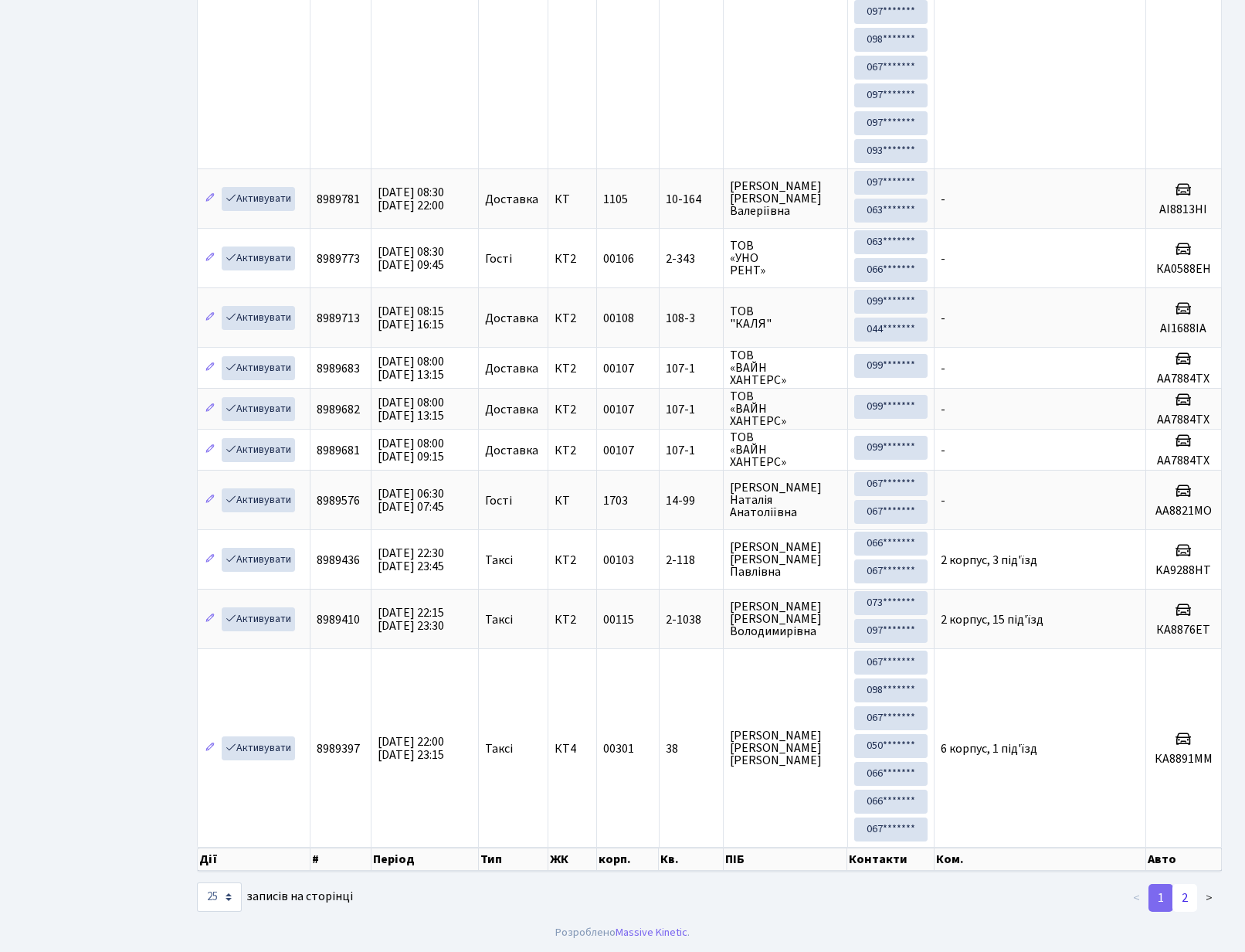
click at [1183, 896] on link "2" at bounding box center [1184, 897] width 24 height 28
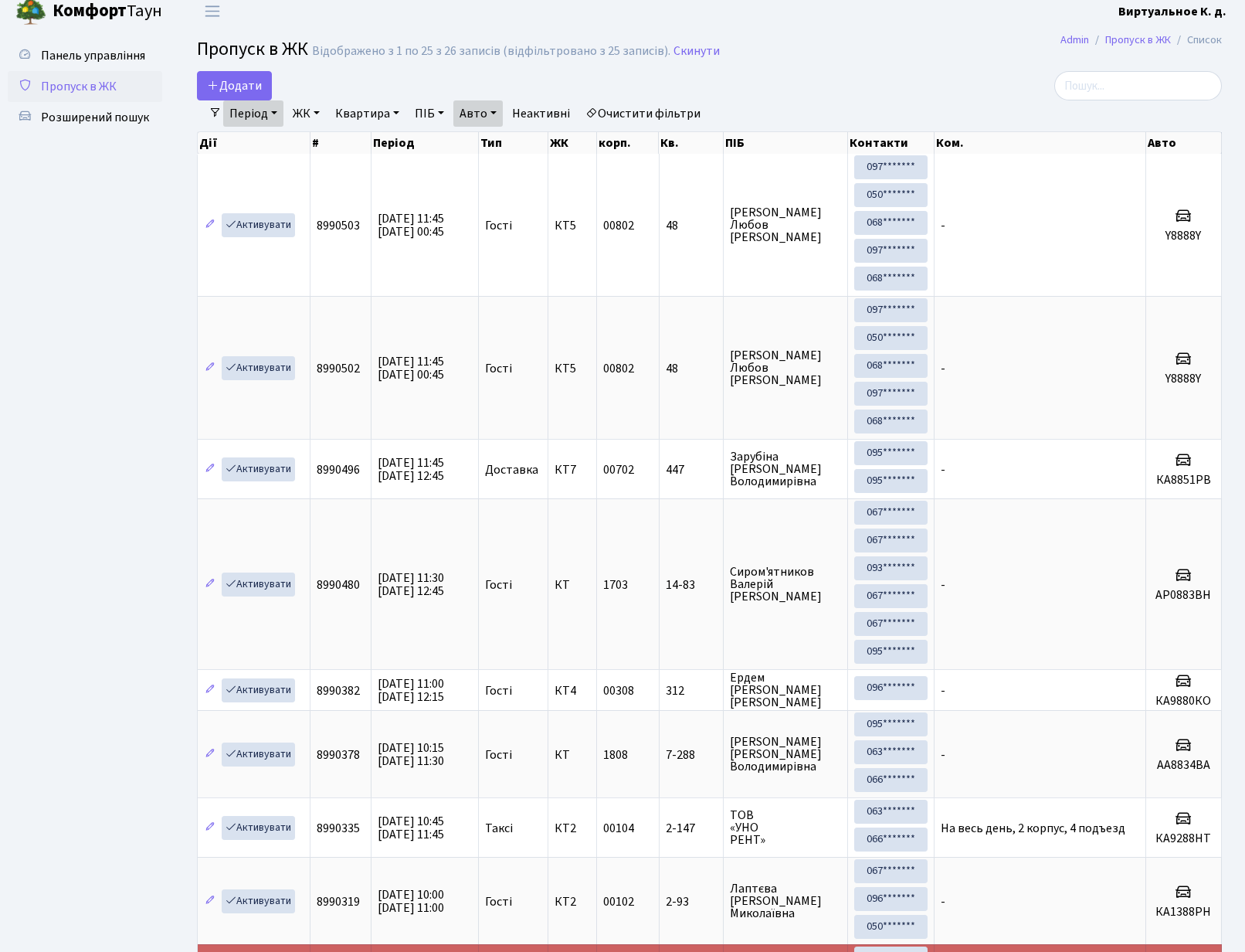
scroll to position [0, 0]
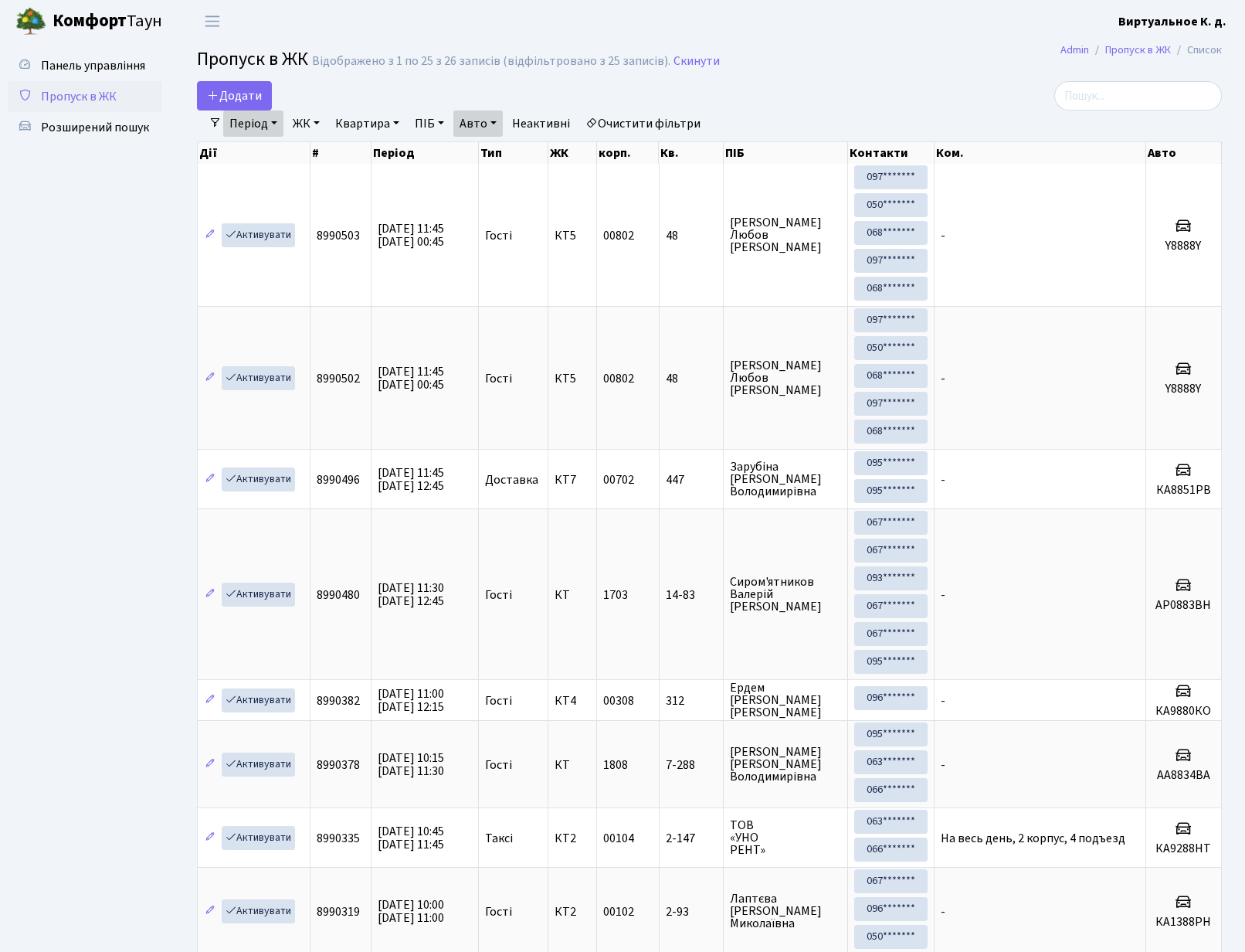
click at [275, 126] on link "Період" at bounding box center [253, 123] width 60 height 26
click at [461, 160] on link at bounding box center [455, 154] width 32 height 30
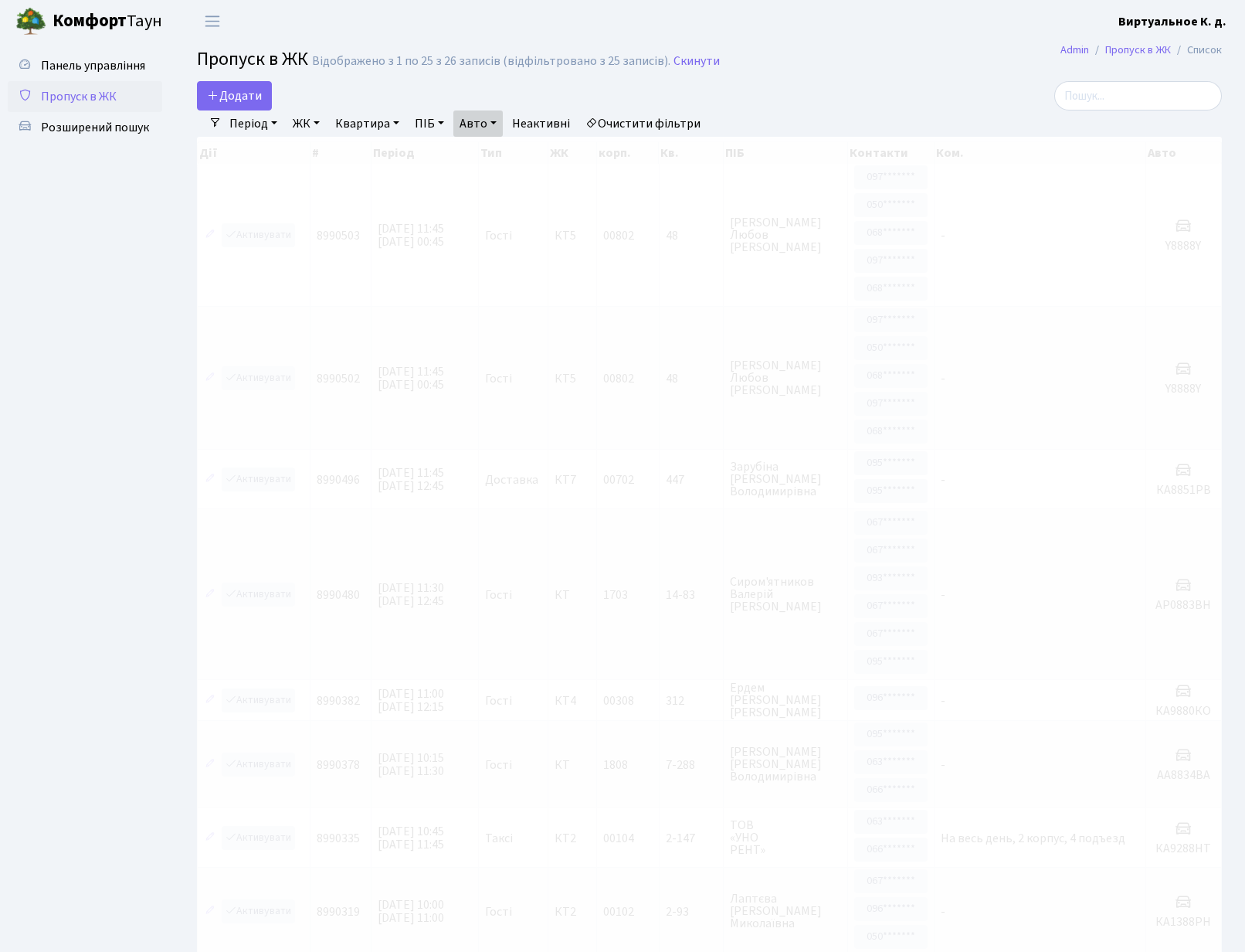
click at [501, 121] on link "Авто" at bounding box center [478, 123] width 49 height 26
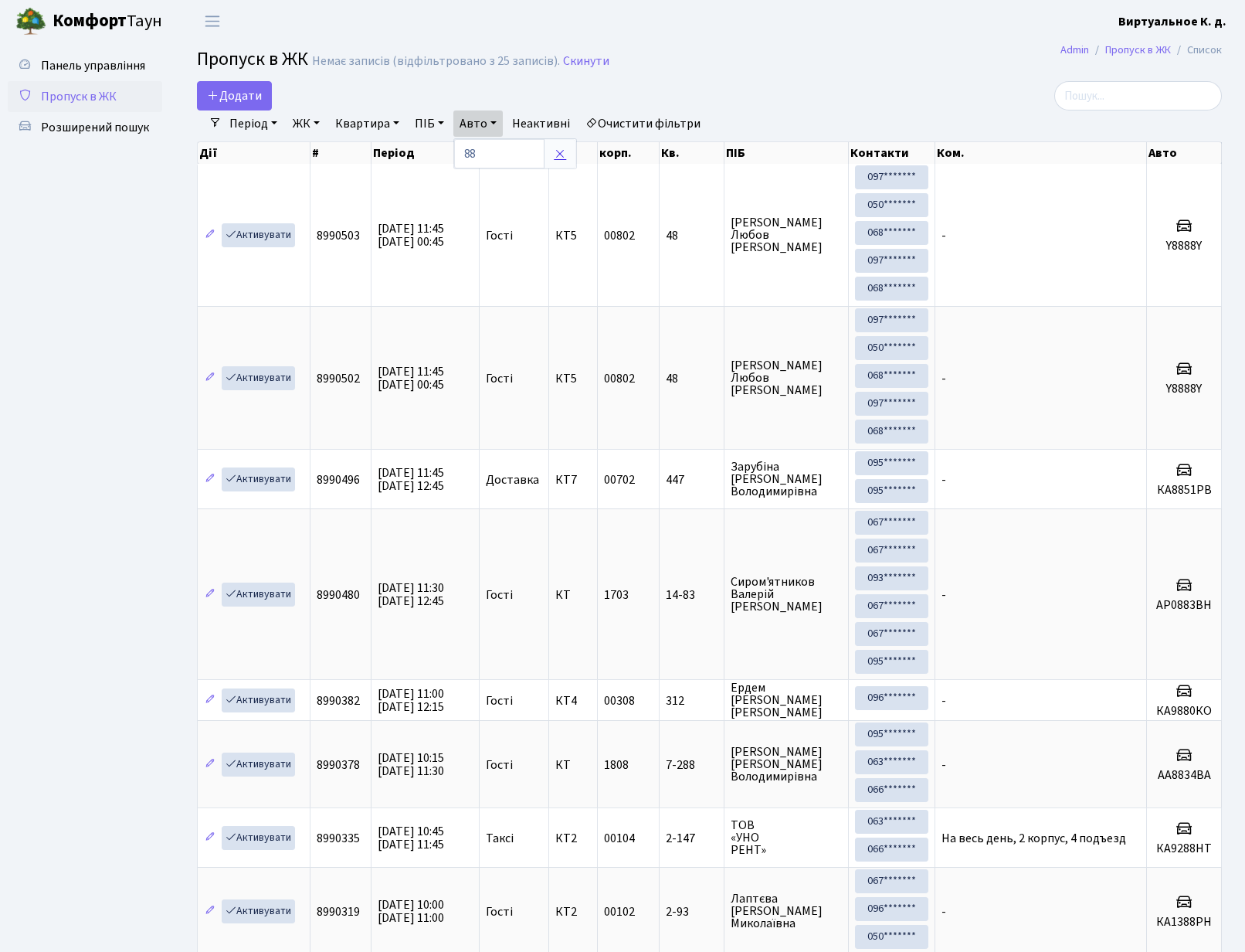
click at [566, 150] on icon at bounding box center [560, 154] width 13 height 13
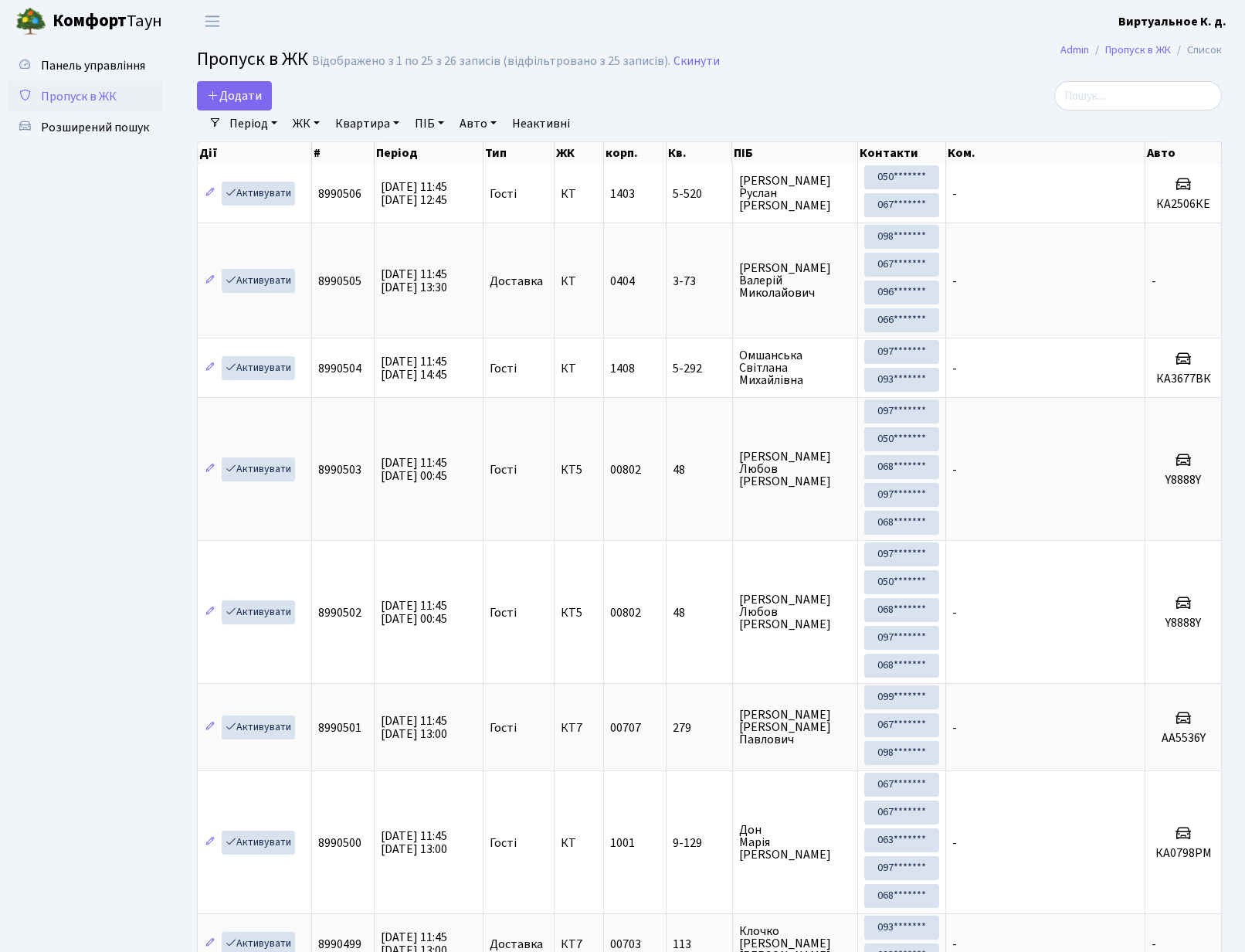
click at [90, 66] on span "Панель управління" at bounding box center [94, 66] width 104 height 17
